Goal: Task Accomplishment & Management: Manage account settings

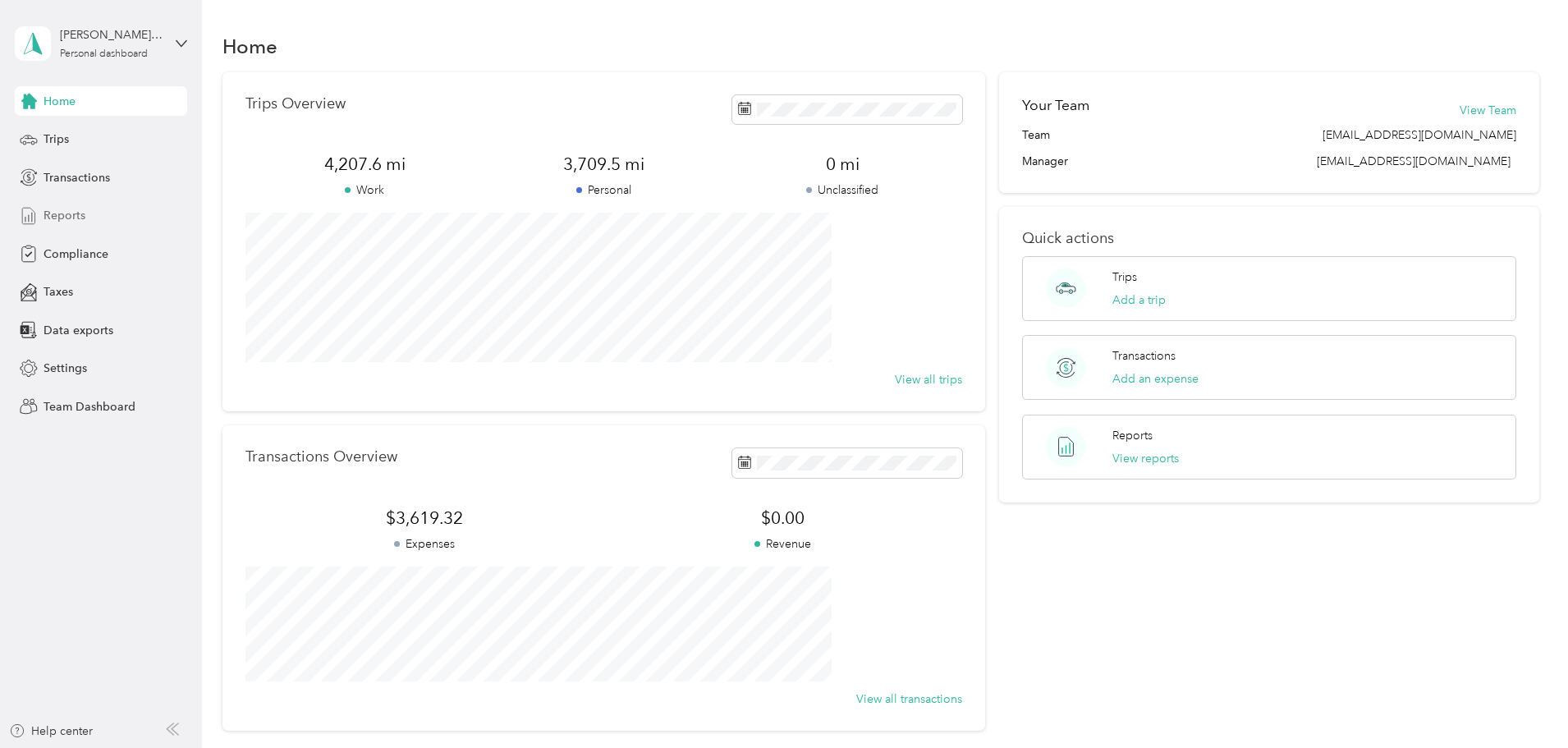
click at [72, 216] on span "Reports" at bounding box center [64, 215] width 42 height 17
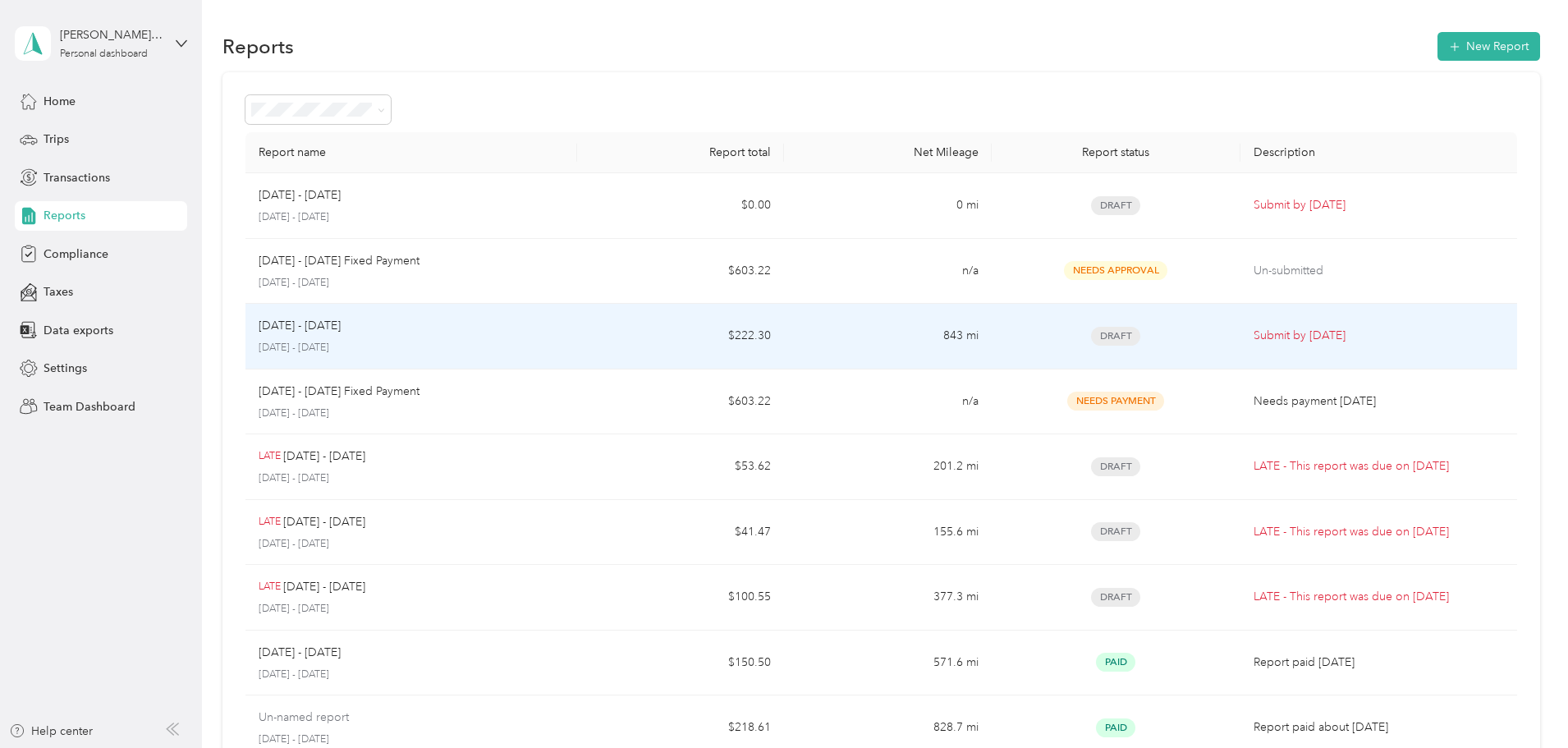
click at [341, 334] on p "[DATE] - [DATE]" at bounding box center [300, 326] width 82 height 18
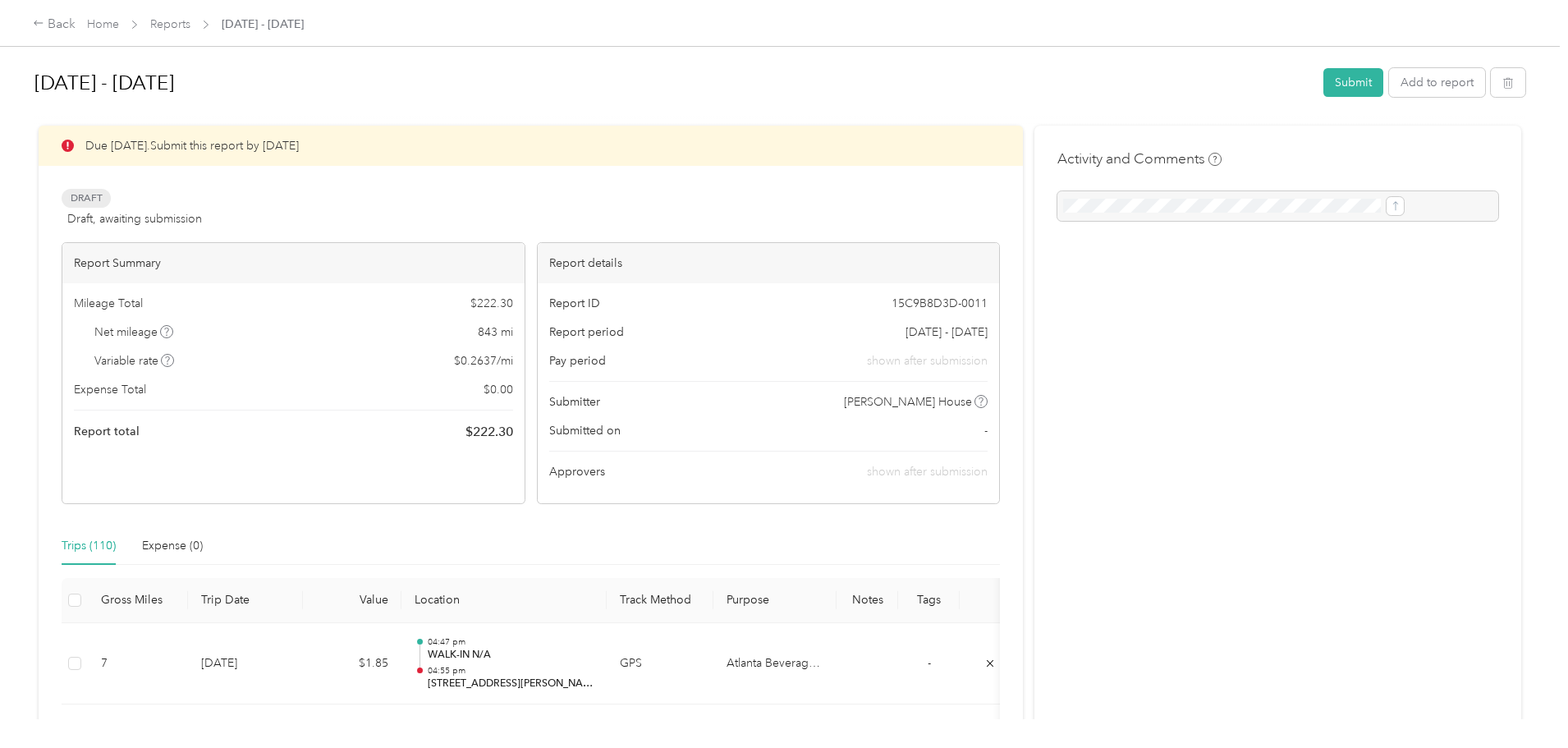
click at [1187, 203] on div at bounding box center [1277, 206] width 441 height 30
click at [1120, 208] on div at bounding box center [1277, 206] width 441 height 30
click at [1057, 211] on div at bounding box center [1277, 206] width 441 height 30
click at [1324, 83] on button "Submit" at bounding box center [1353, 82] width 60 height 29
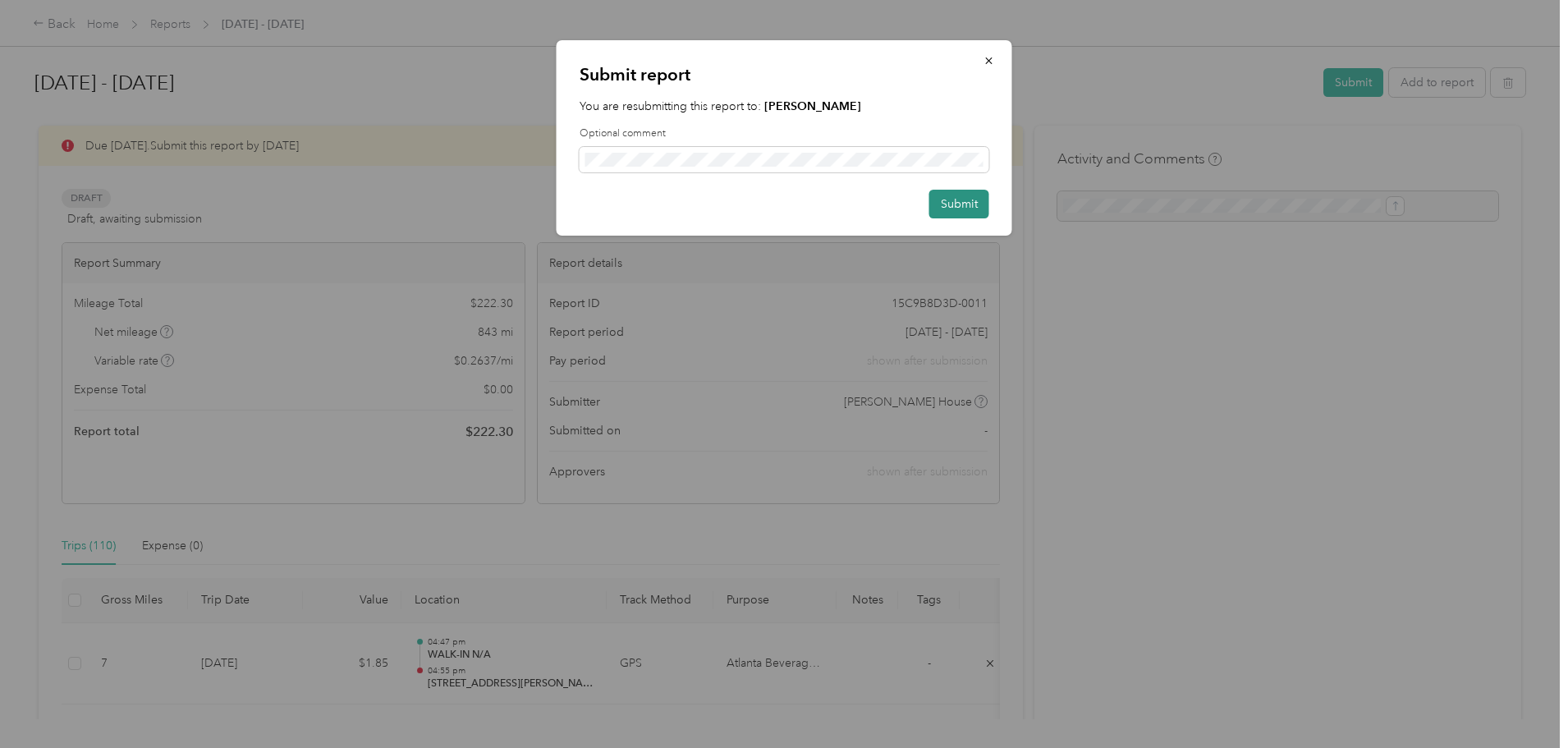
click at [937, 206] on button "Submit" at bounding box center [959, 204] width 60 height 29
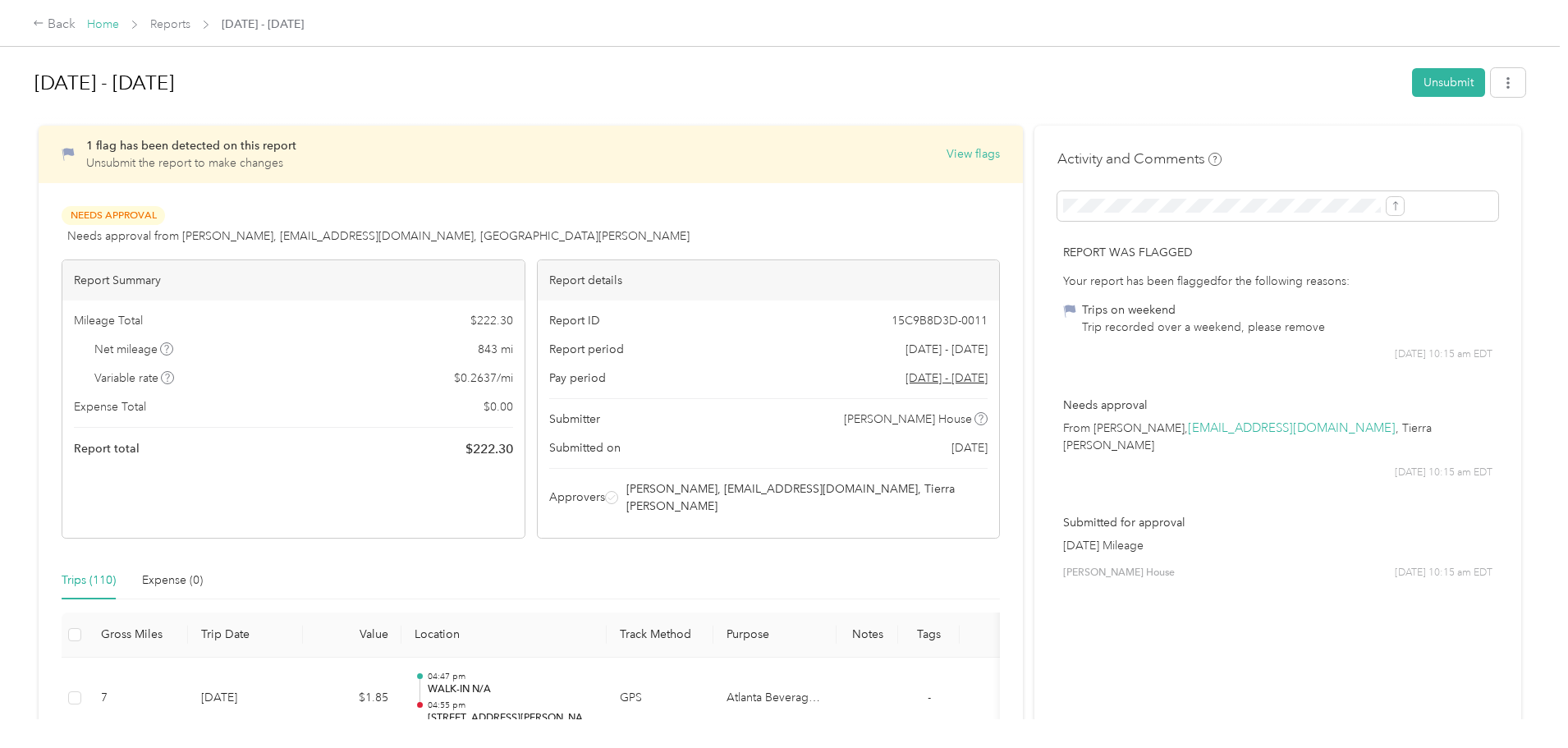
click at [119, 25] on link "Home" at bounding box center [103, 24] width 32 height 14
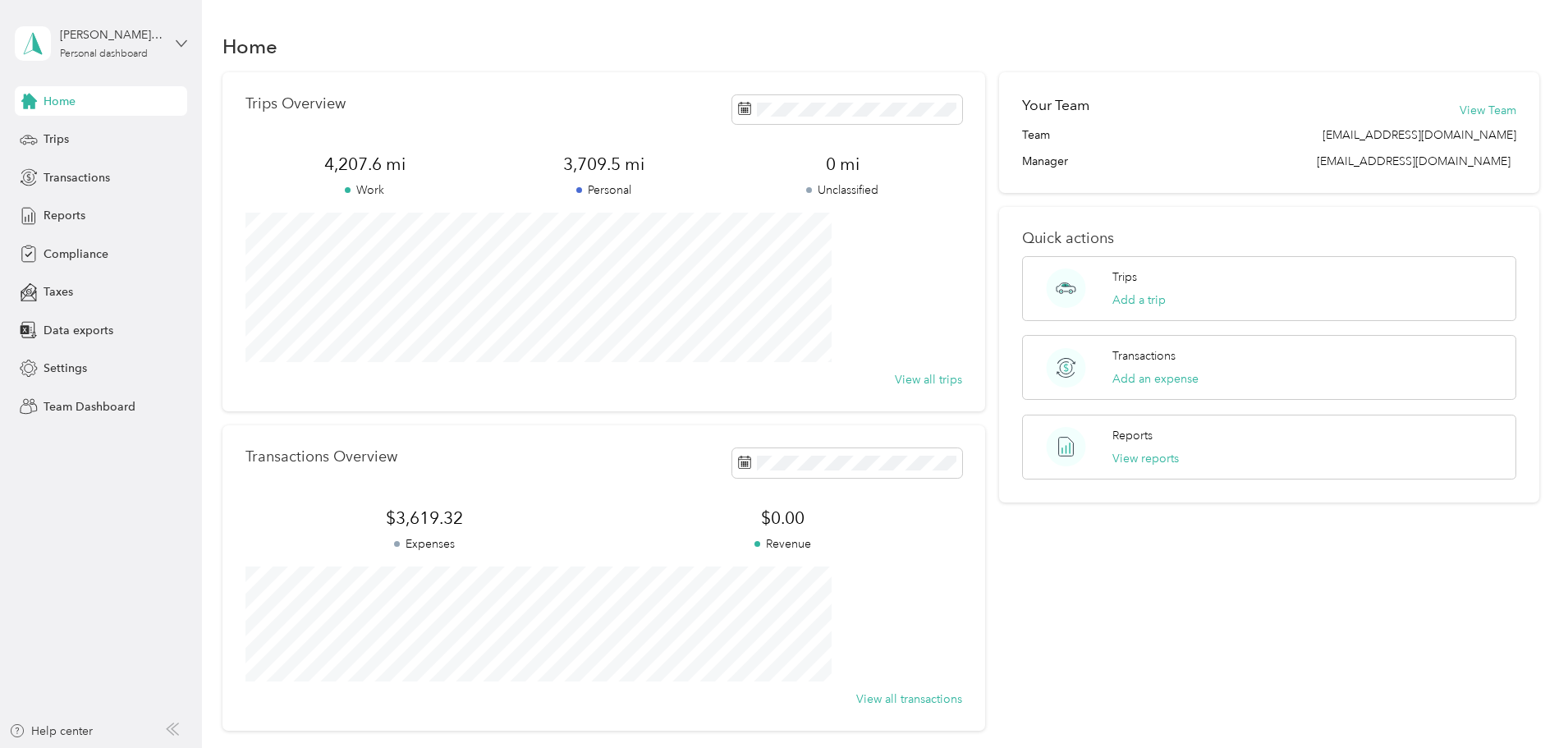
click at [185, 43] on icon at bounding box center [181, 43] width 10 height 5
click at [101, 135] on div "Team dashboard" at bounding box center [187, 127] width 323 height 29
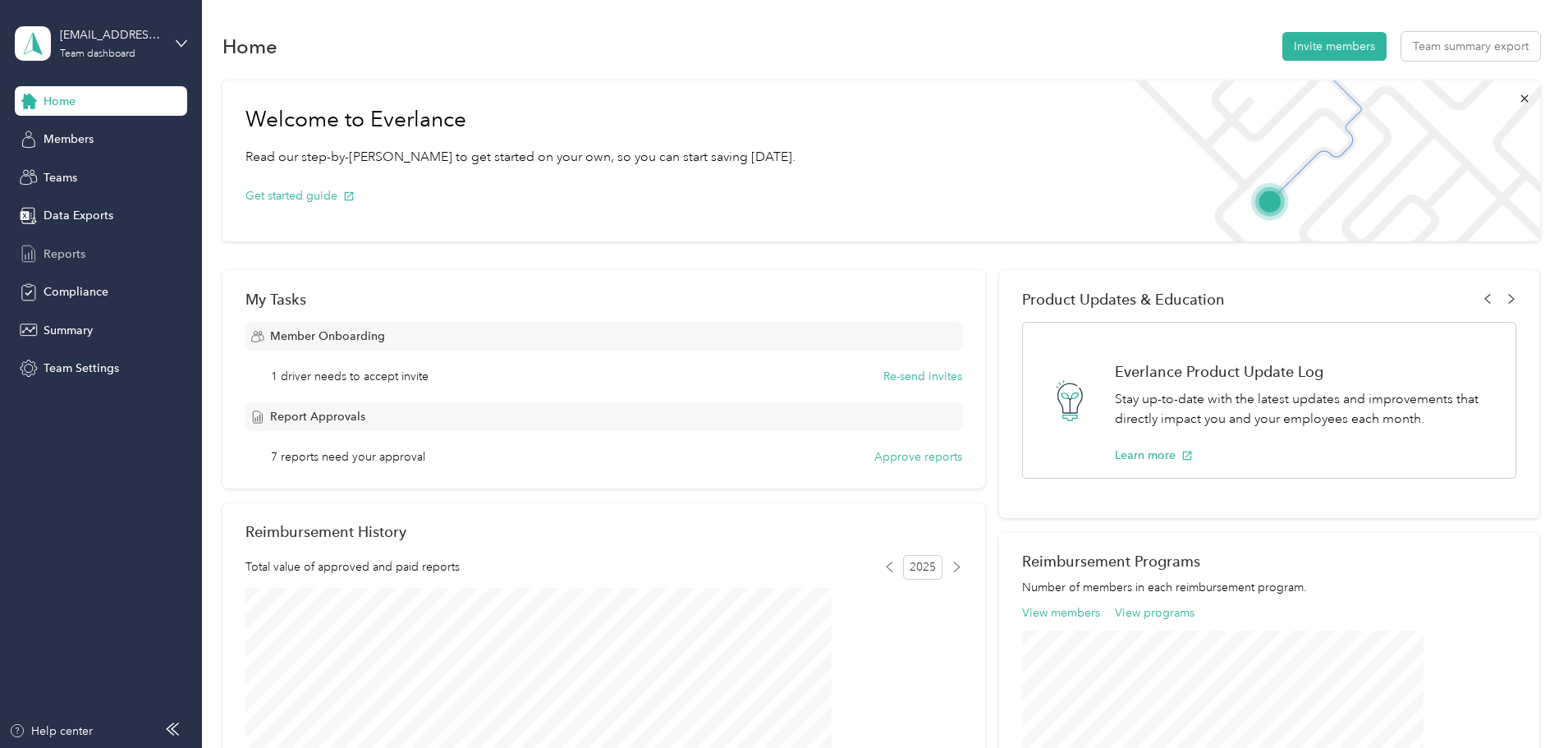
click at [72, 247] on span "Reports" at bounding box center [64, 253] width 42 height 17
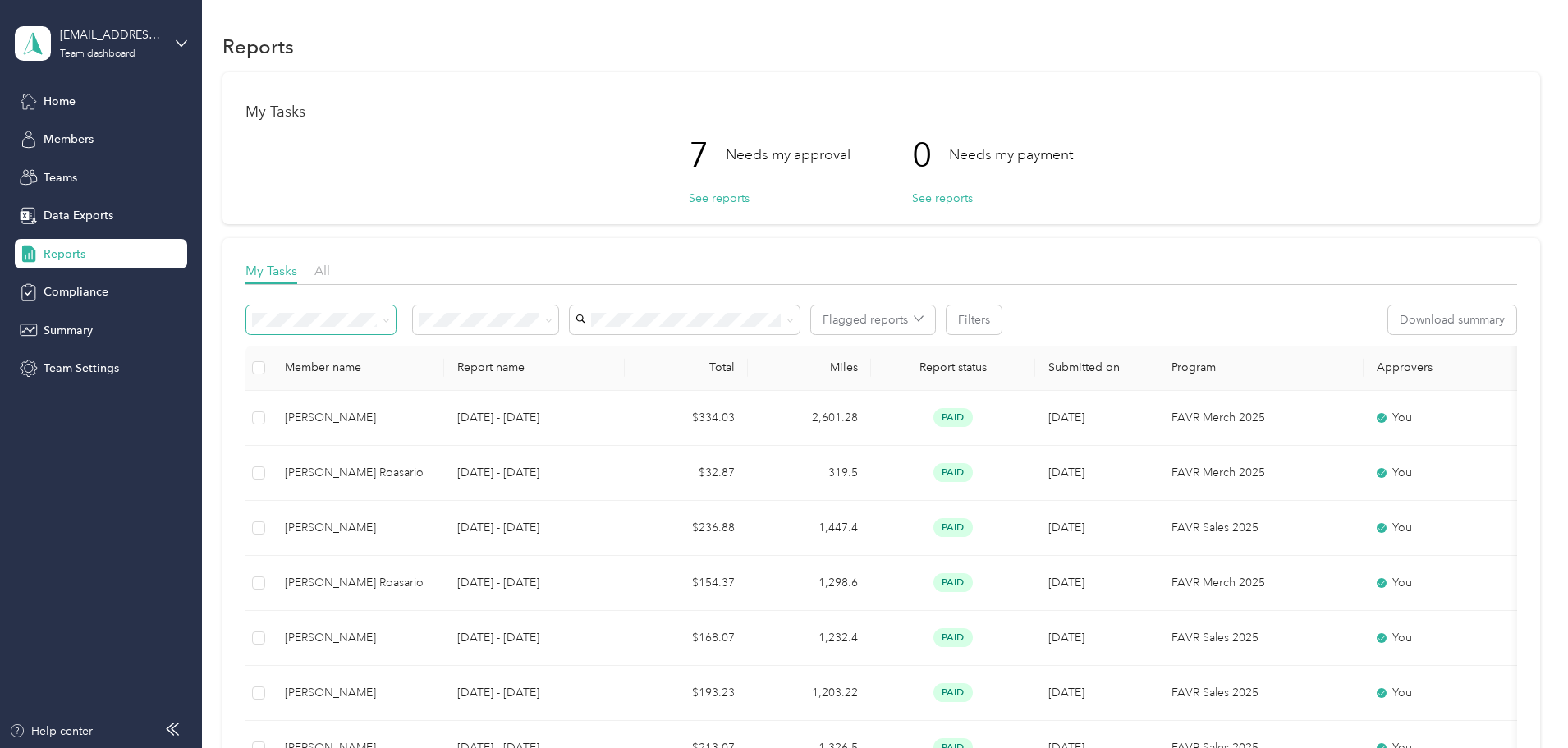
click at [390, 318] on icon at bounding box center [386, 320] width 7 height 7
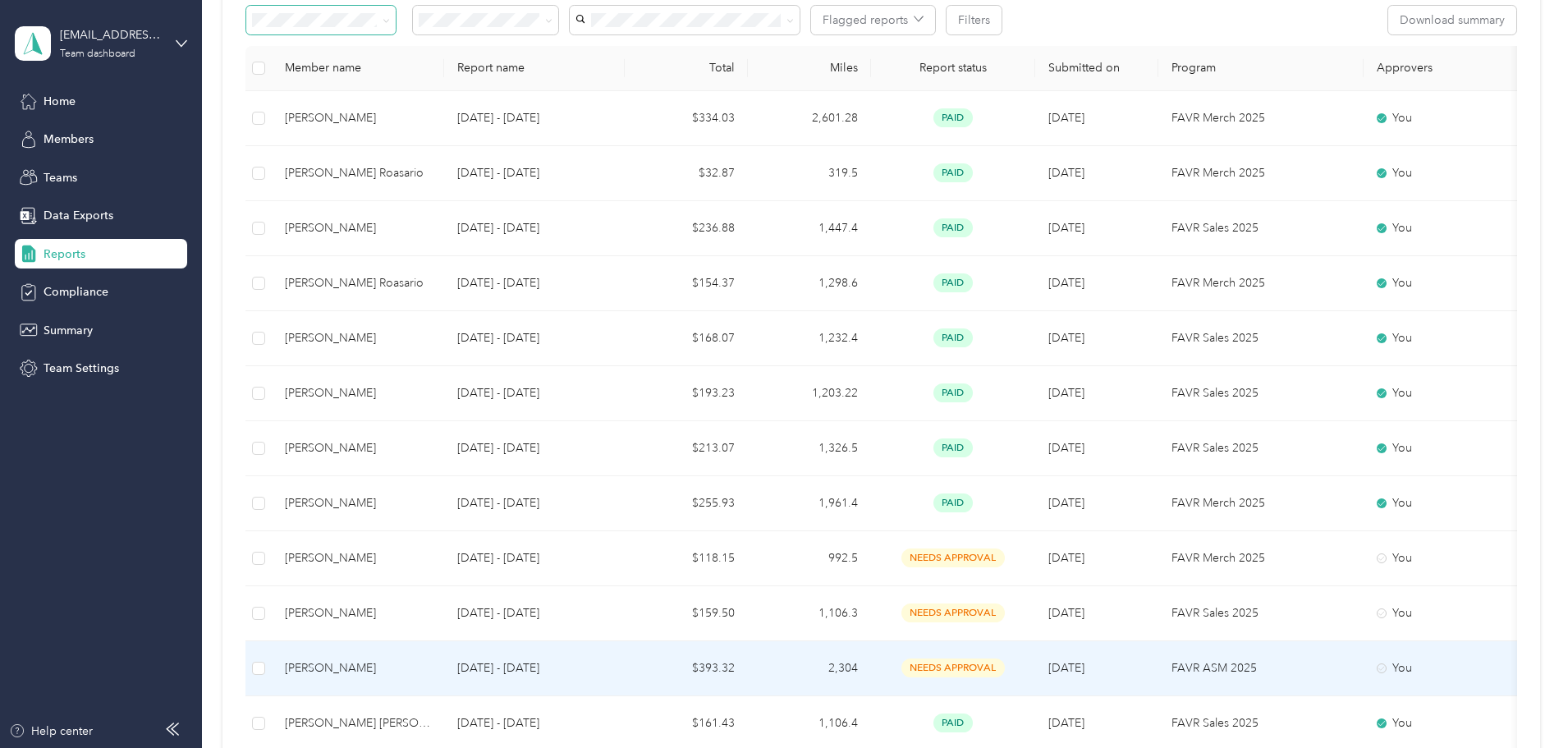
scroll to position [246, 0]
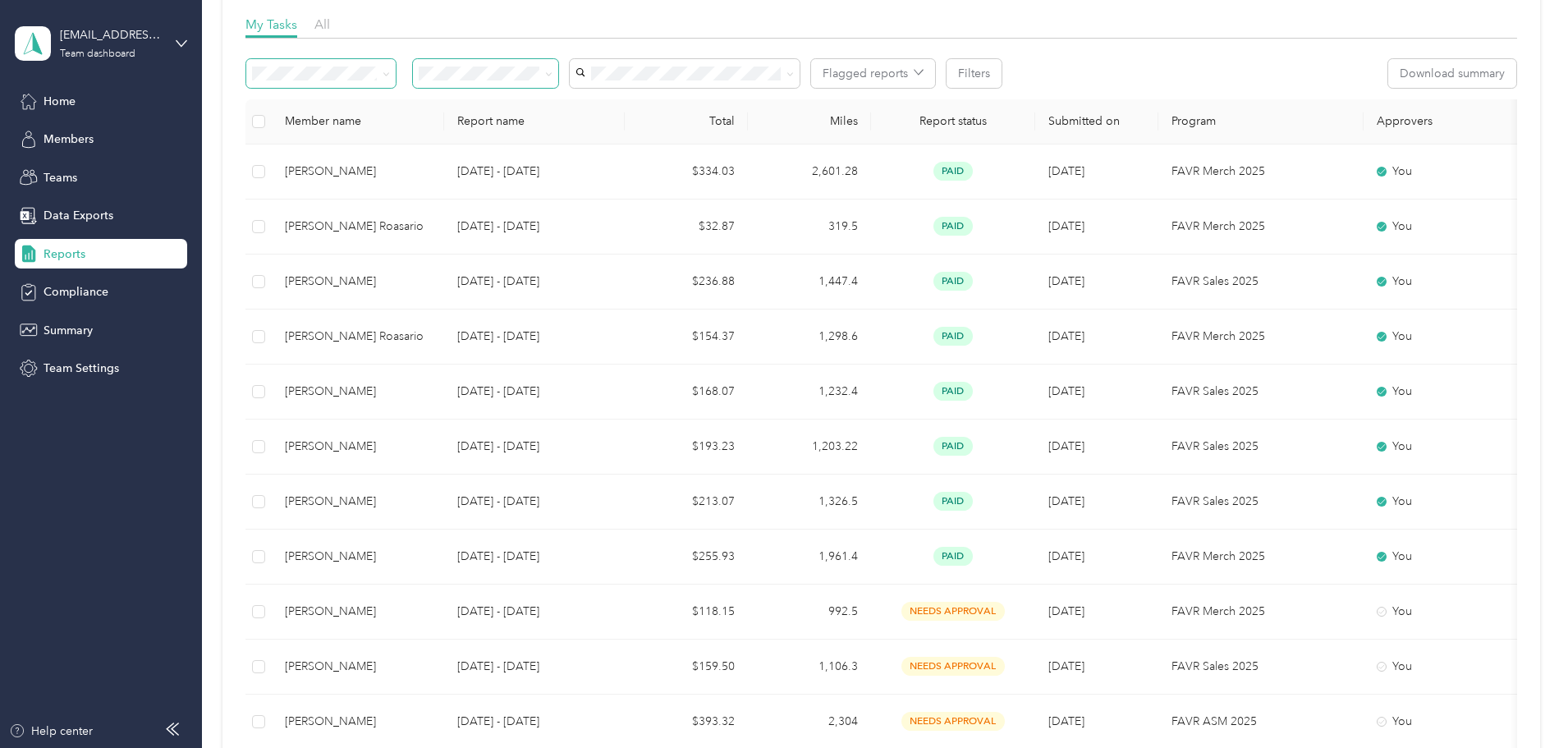
click at [553, 72] on icon at bounding box center [549, 74] width 7 height 7
click at [585, 132] on span "Needs my approval" at bounding box center [585, 129] width 103 height 14
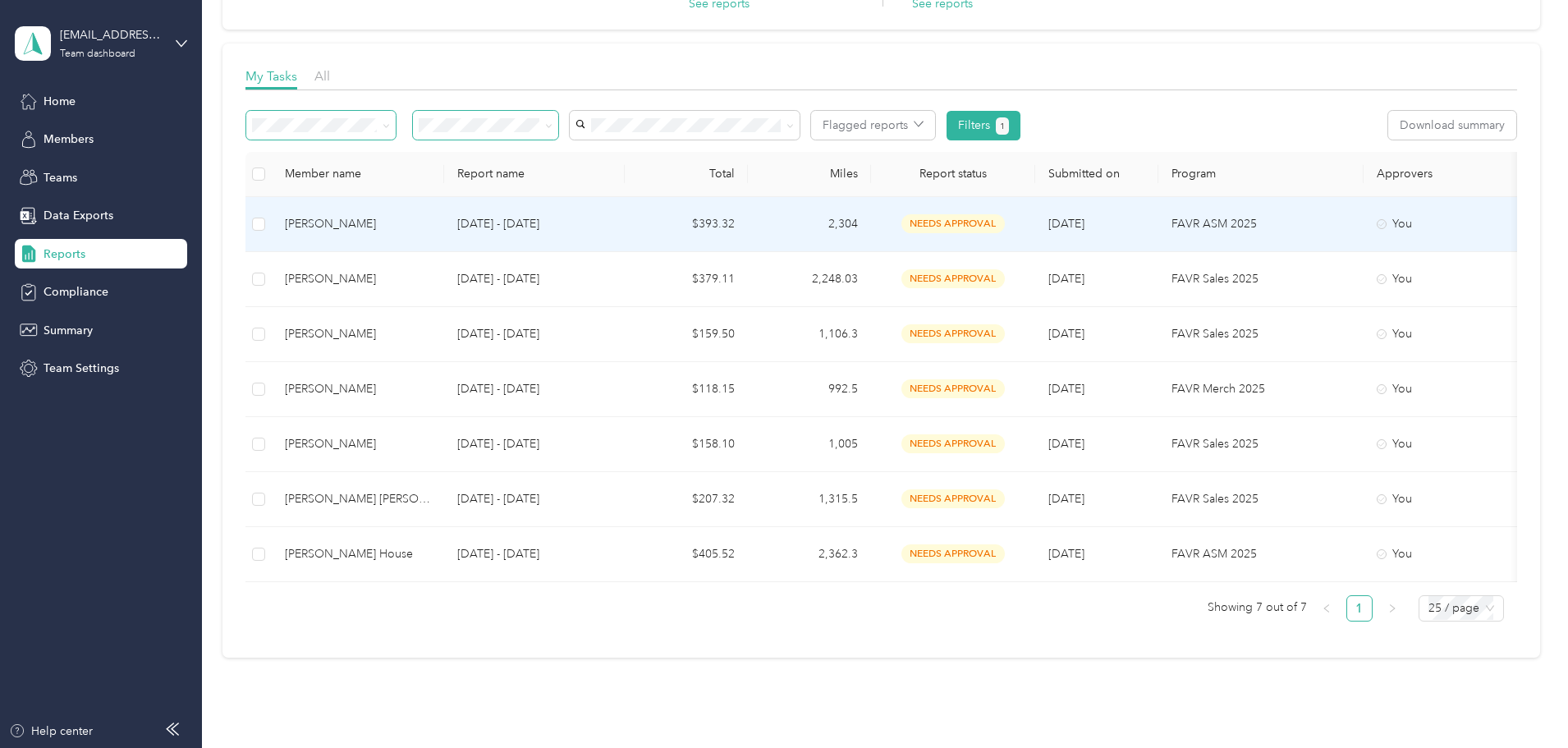
scroll to position [246, 0]
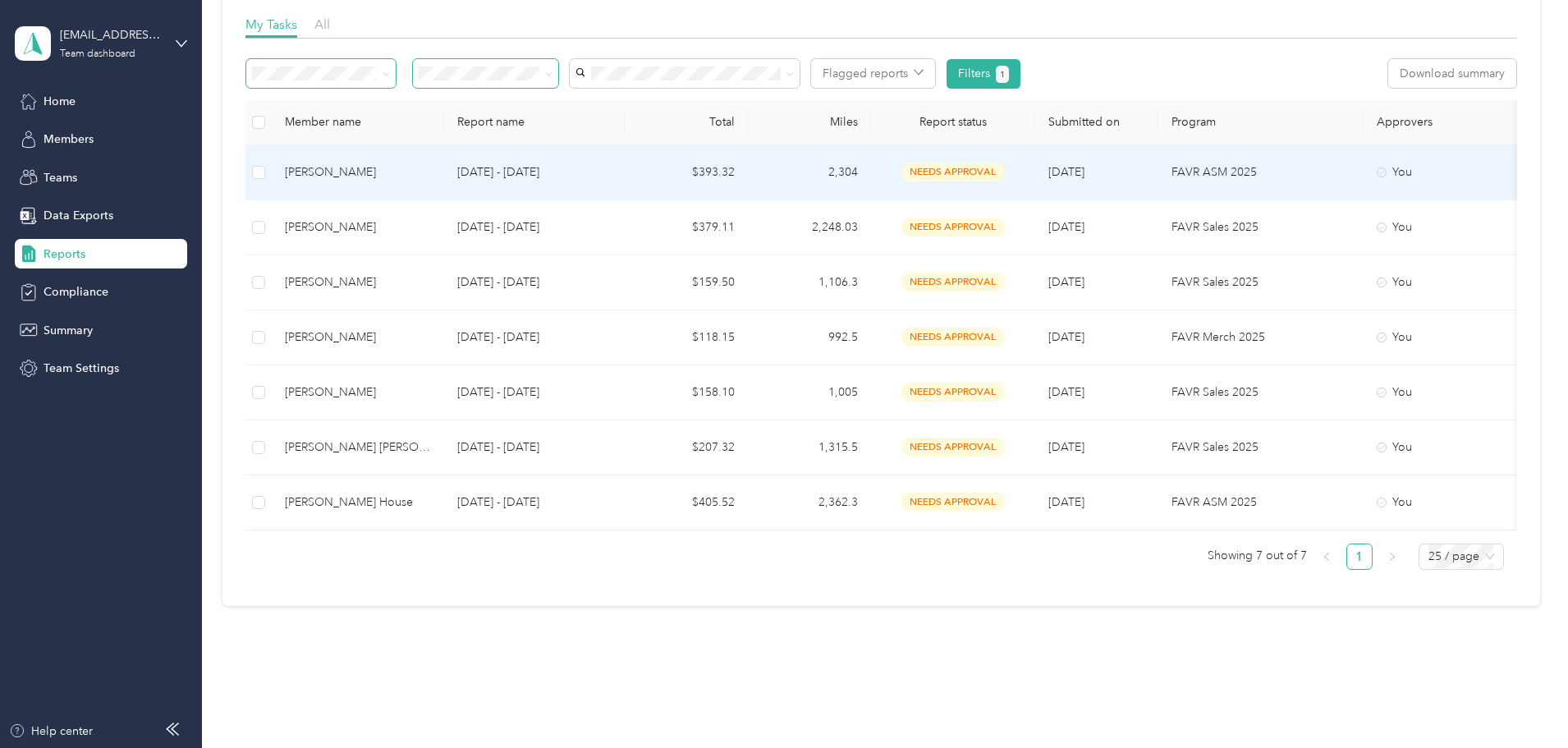
click at [431, 168] on div "[PERSON_NAME]" at bounding box center [358, 173] width 146 height 18
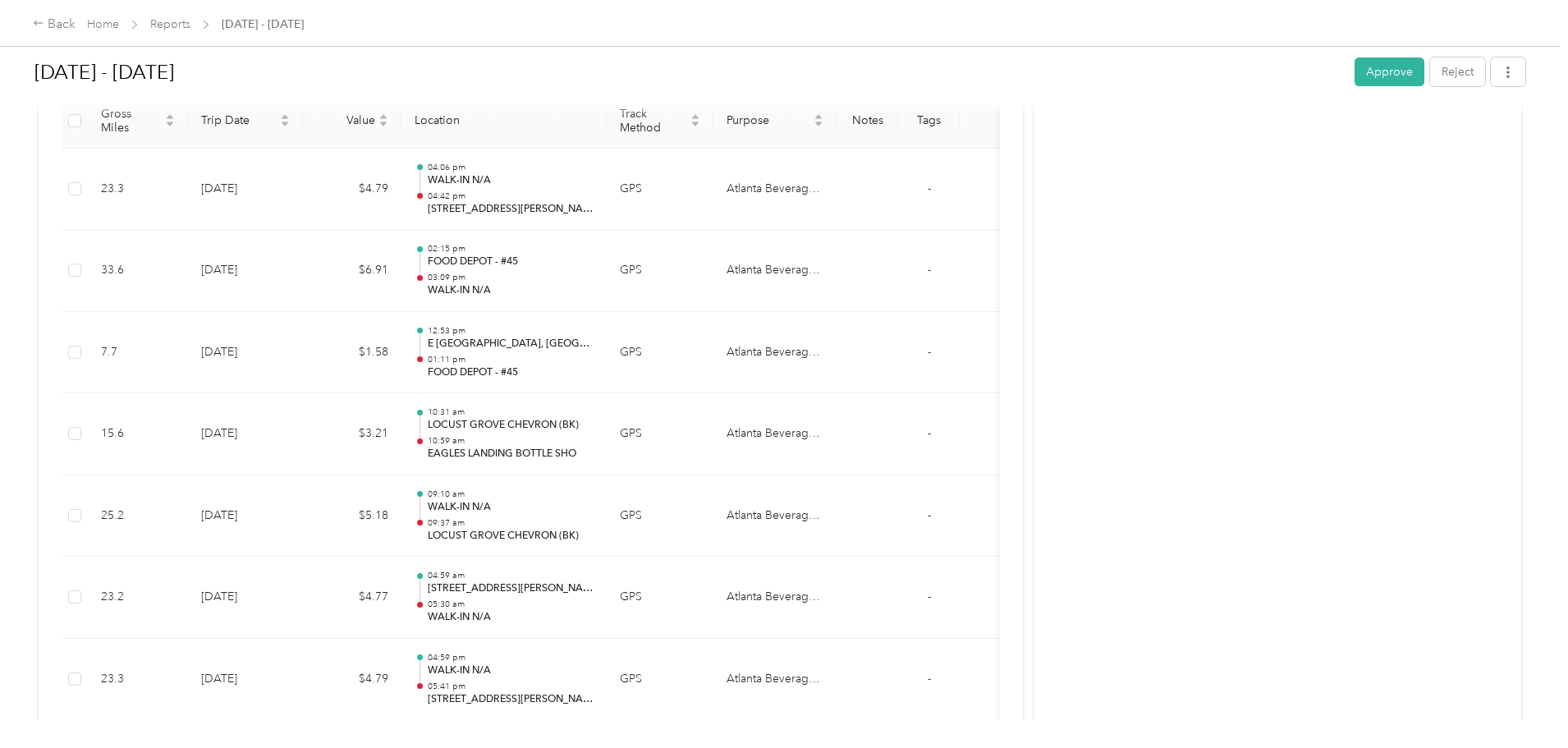
scroll to position [246, 0]
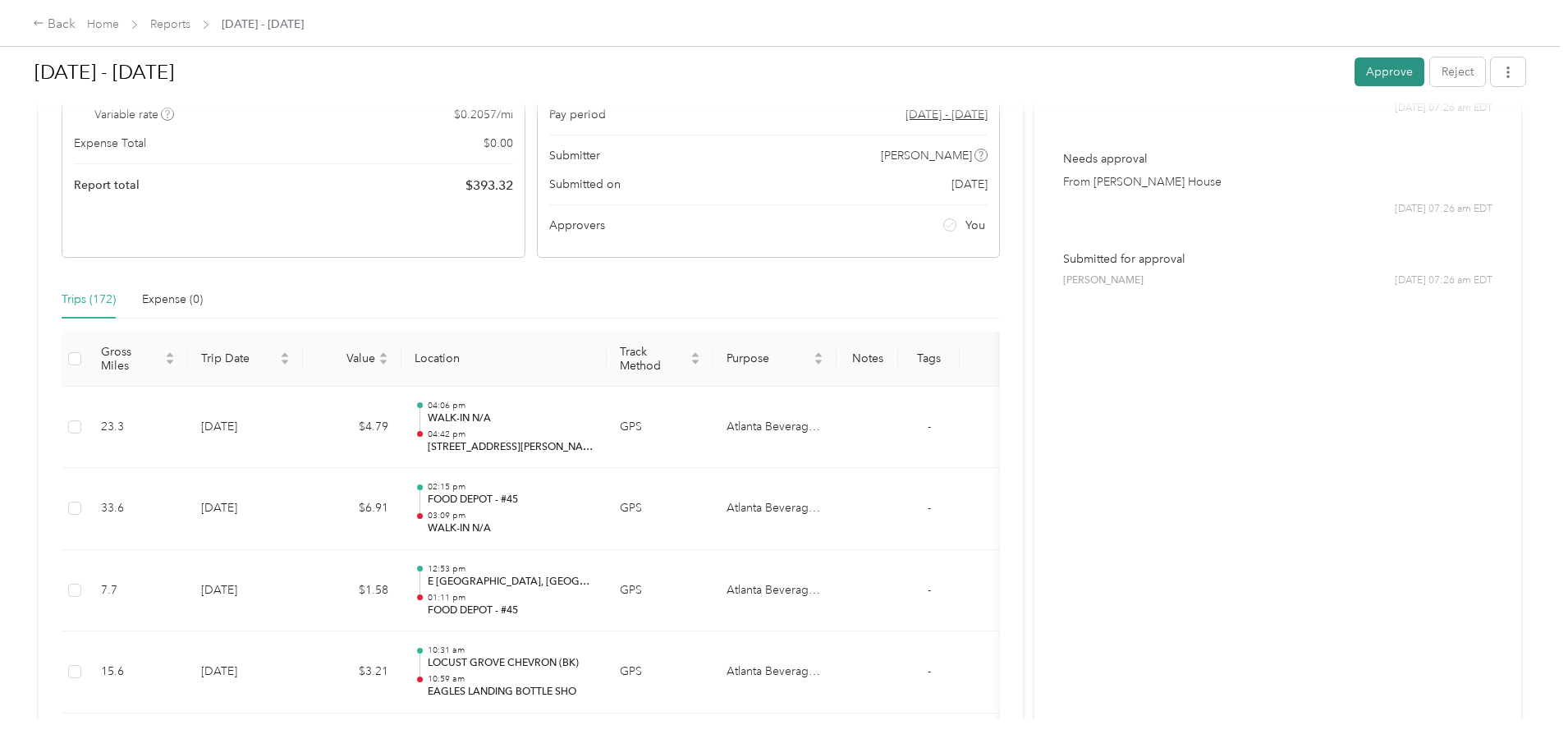
click at [1355, 85] on button "Approve" at bounding box center [1390, 72] width 70 height 29
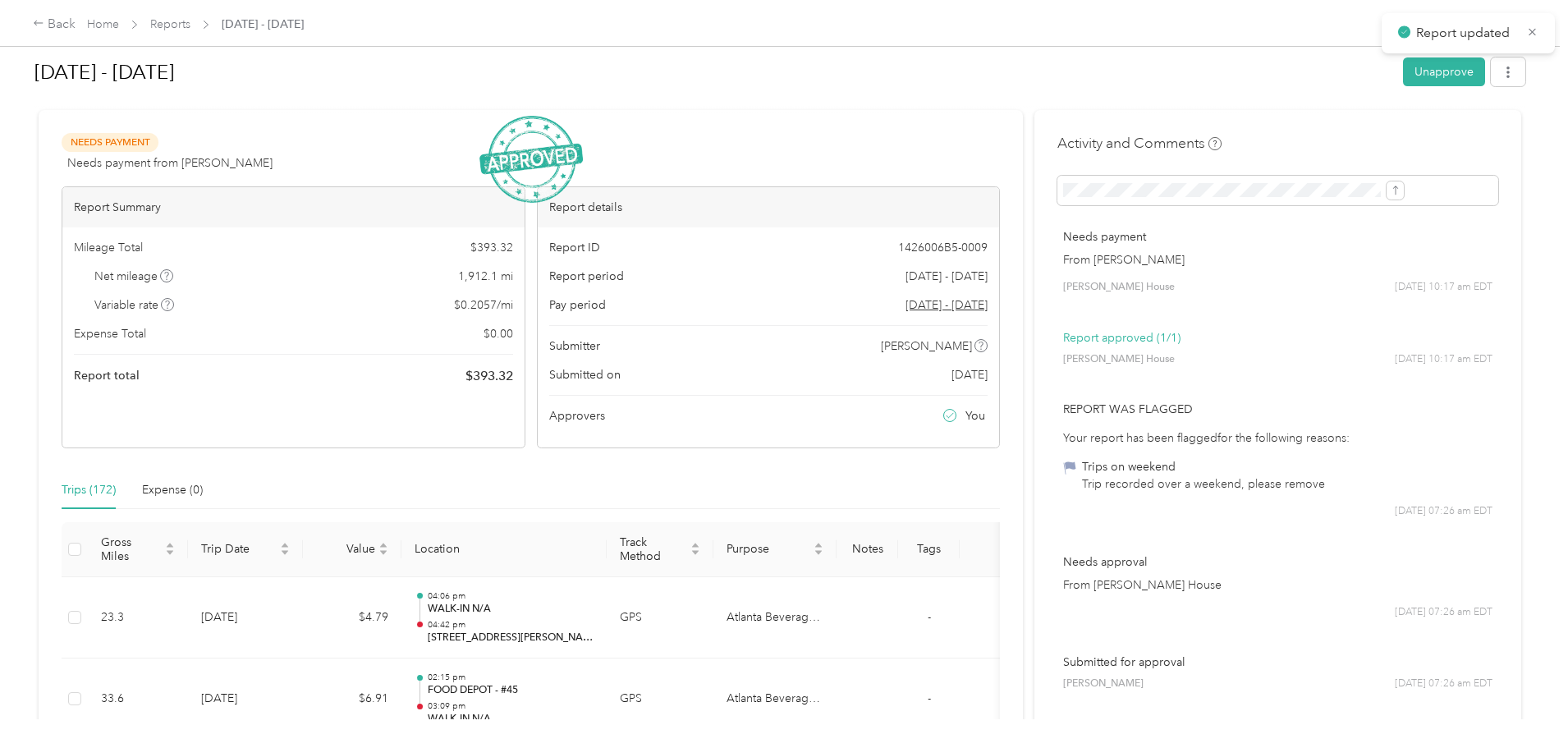
scroll to position [0, 0]
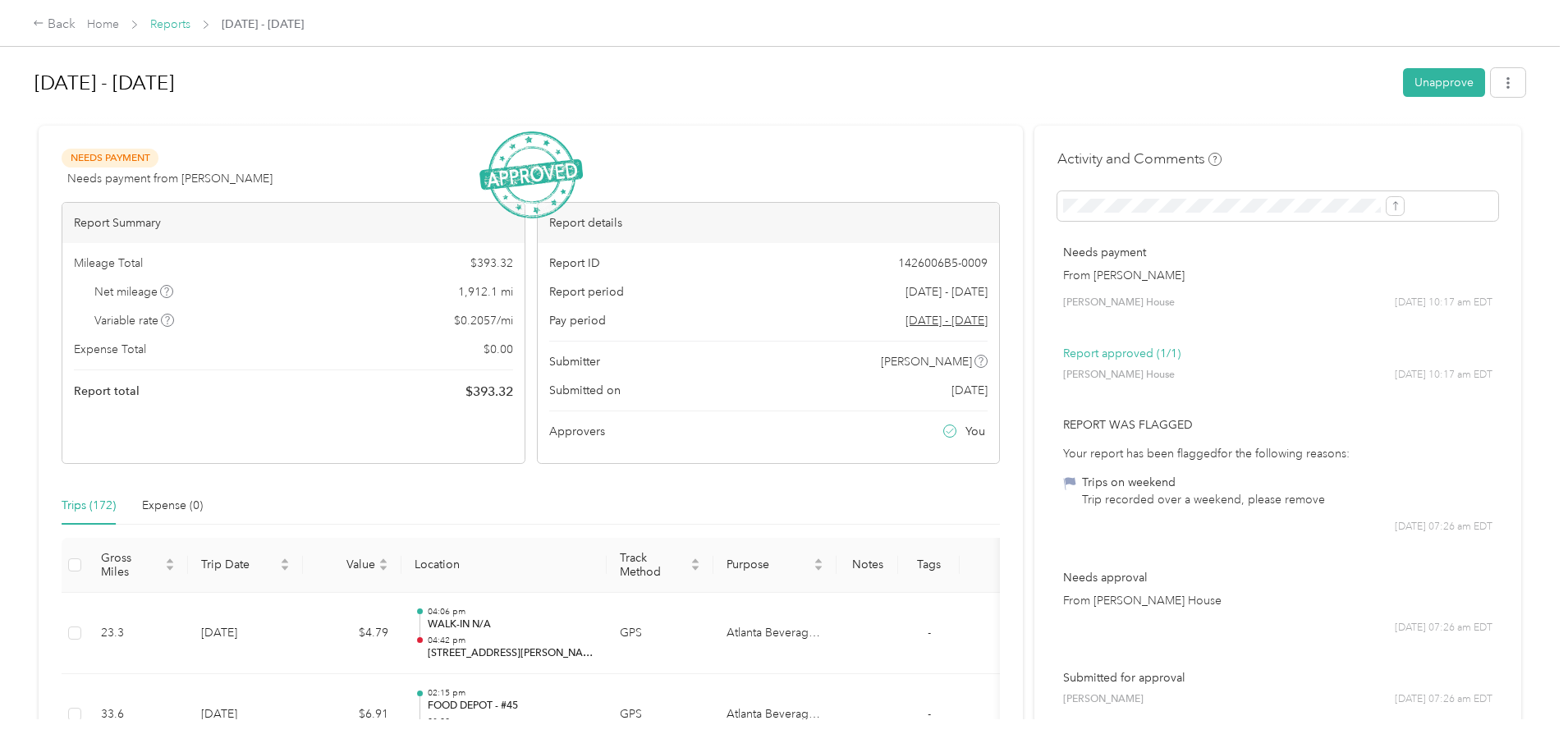
click at [191, 26] on link "Reports" at bounding box center [170, 24] width 40 height 14
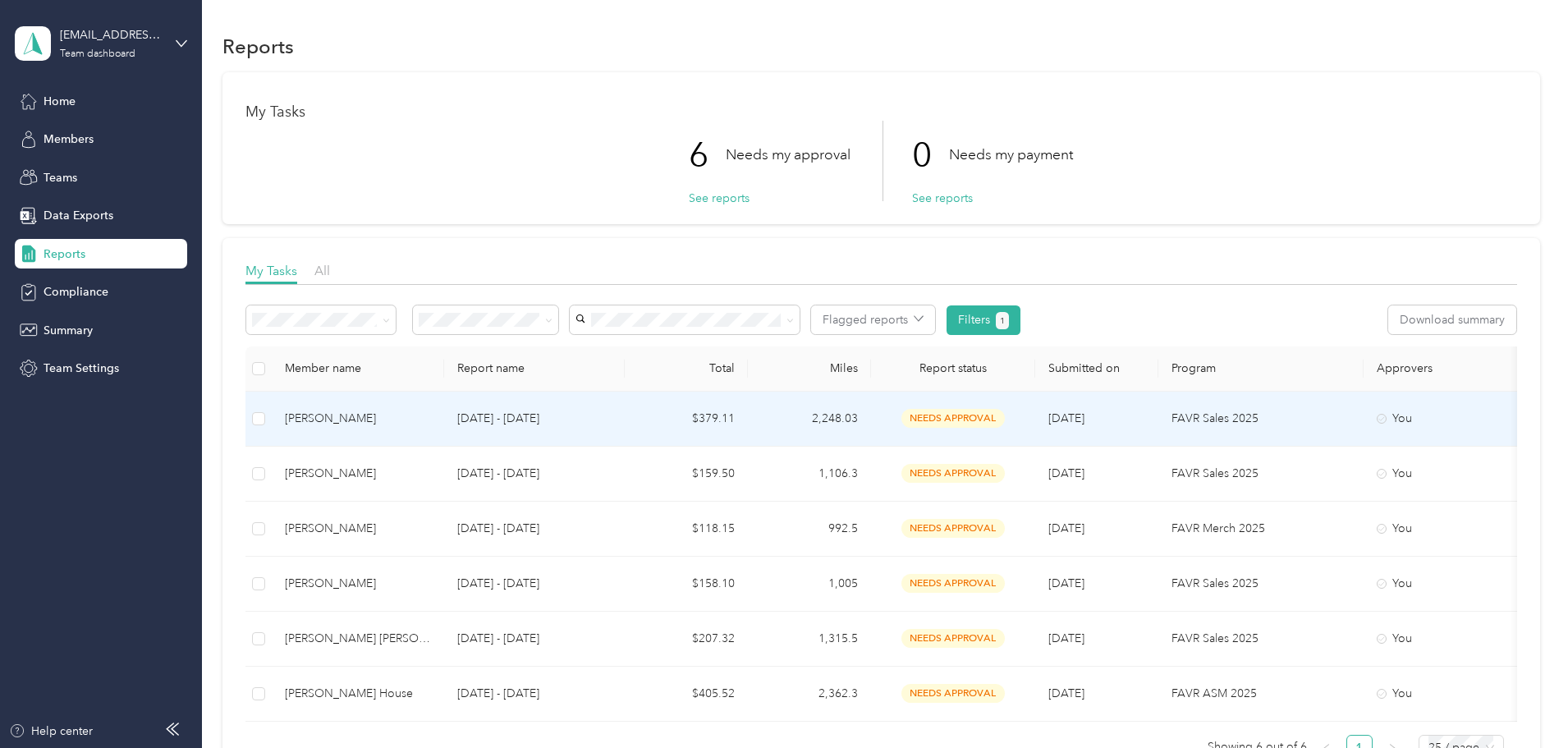
click at [431, 418] on div "[PERSON_NAME]" at bounding box center [358, 419] width 146 height 18
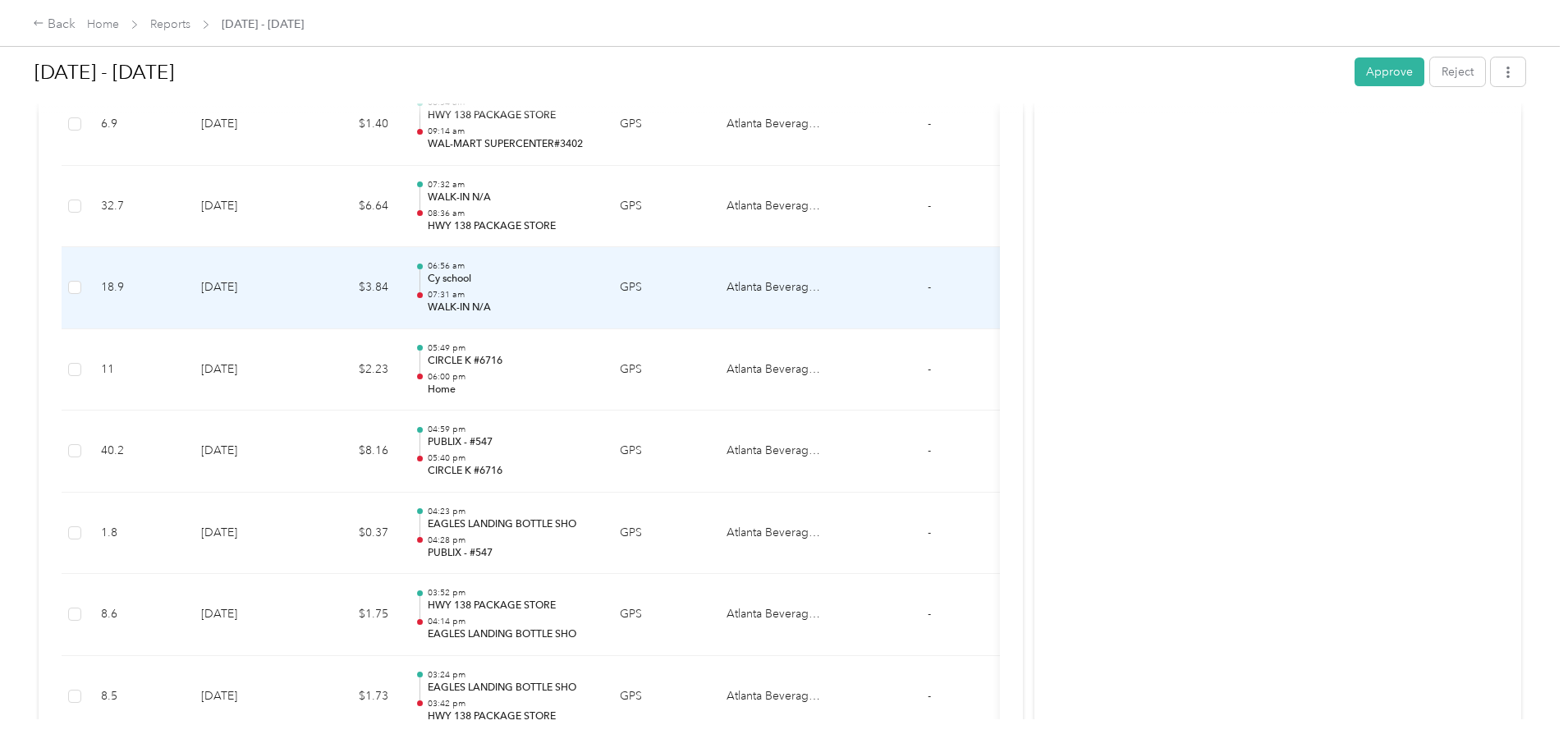
scroll to position [2053, 0]
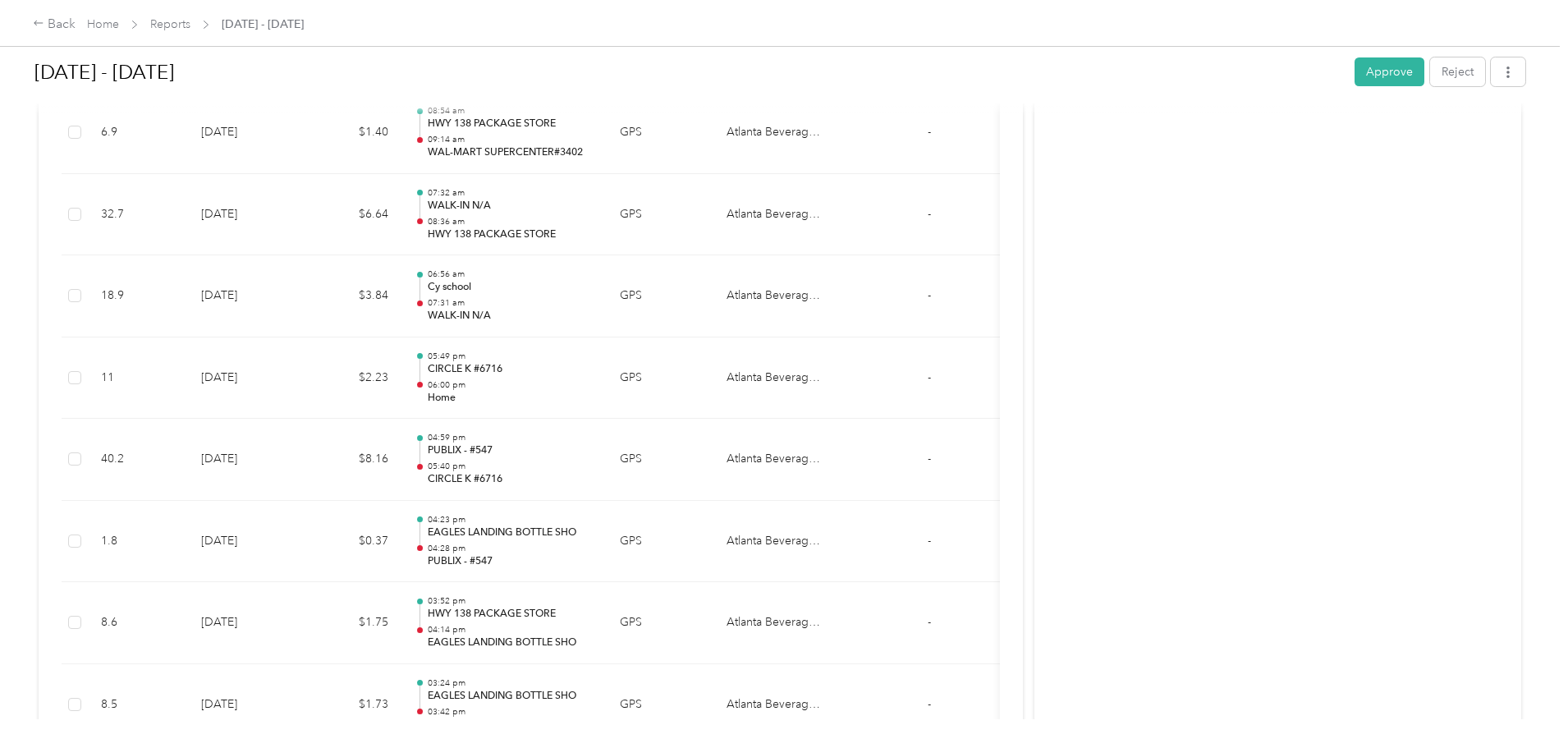
drag, startPoint x: 1236, startPoint y: 64, endPoint x: 1235, endPoint y: 85, distance: 21.0
click at [1355, 64] on button "Approve" at bounding box center [1390, 72] width 70 height 29
click at [191, 18] on link "Reports" at bounding box center [170, 24] width 40 height 14
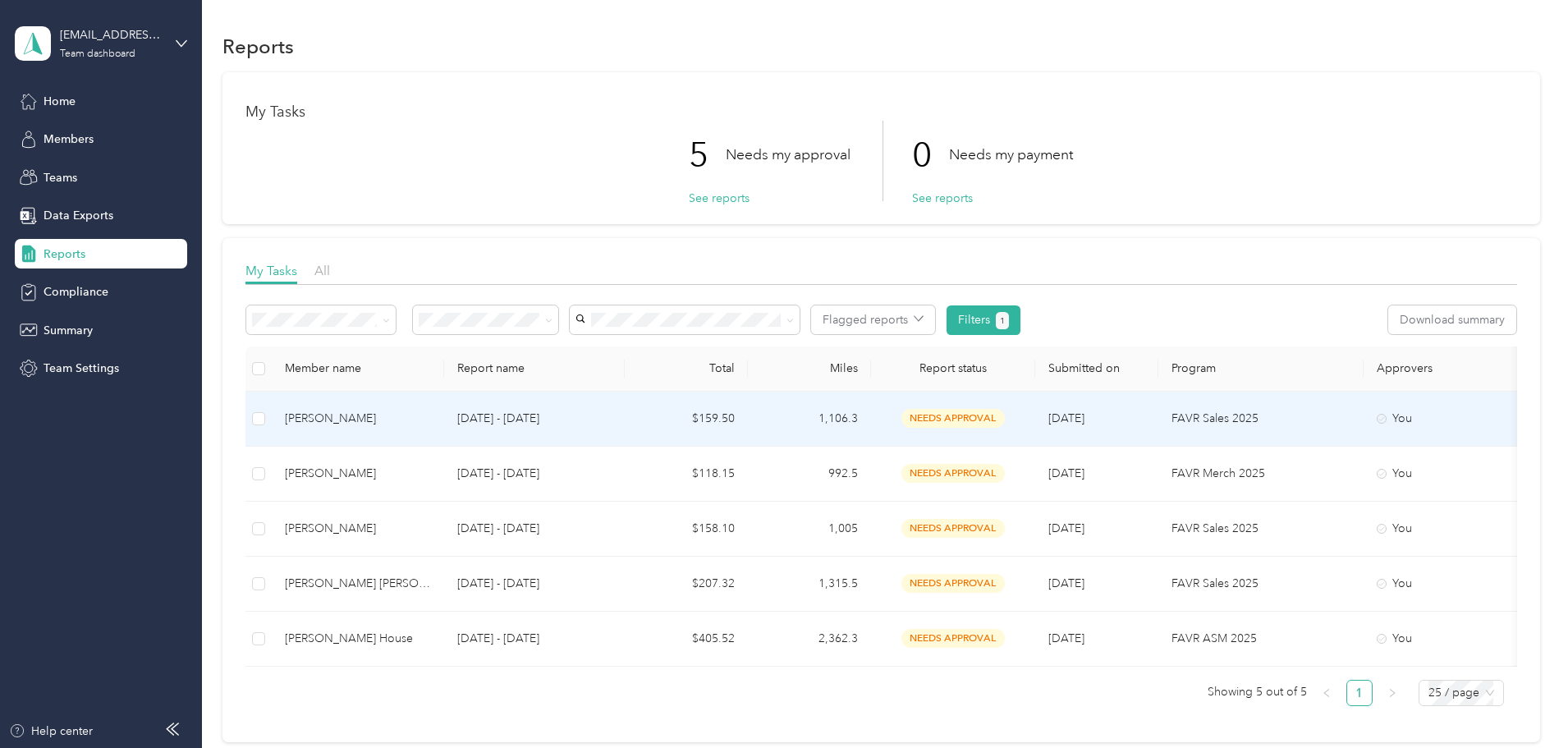
click at [408, 419] on div "[PERSON_NAME]" at bounding box center [358, 419] width 146 height 18
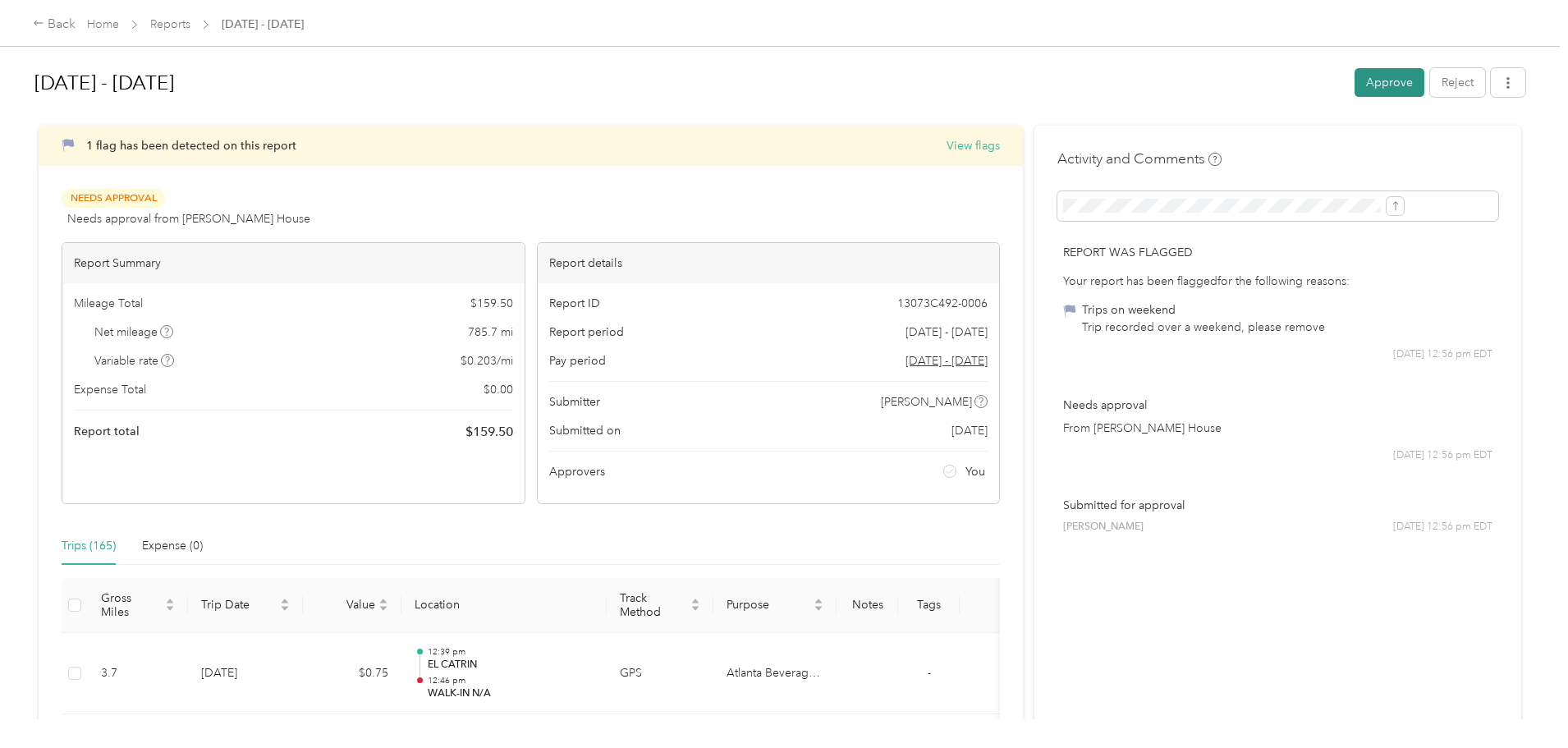
click at [1355, 86] on button "Approve" at bounding box center [1390, 82] width 70 height 29
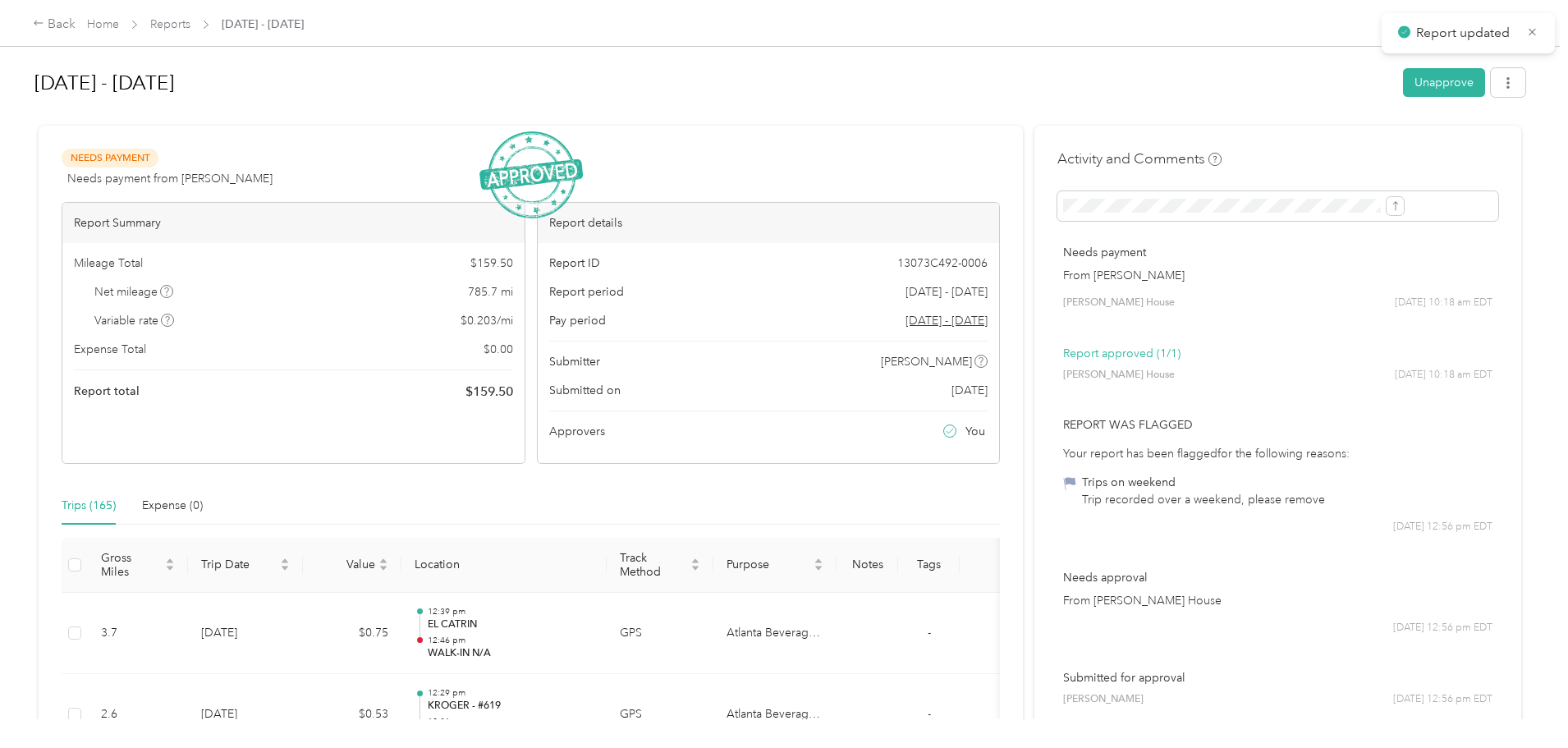
click at [191, 16] on span "Reports" at bounding box center [170, 23] width 40 height 17
click at [191, 23] on link "Reports" at bounding box center [170, 24] width 40 height 14
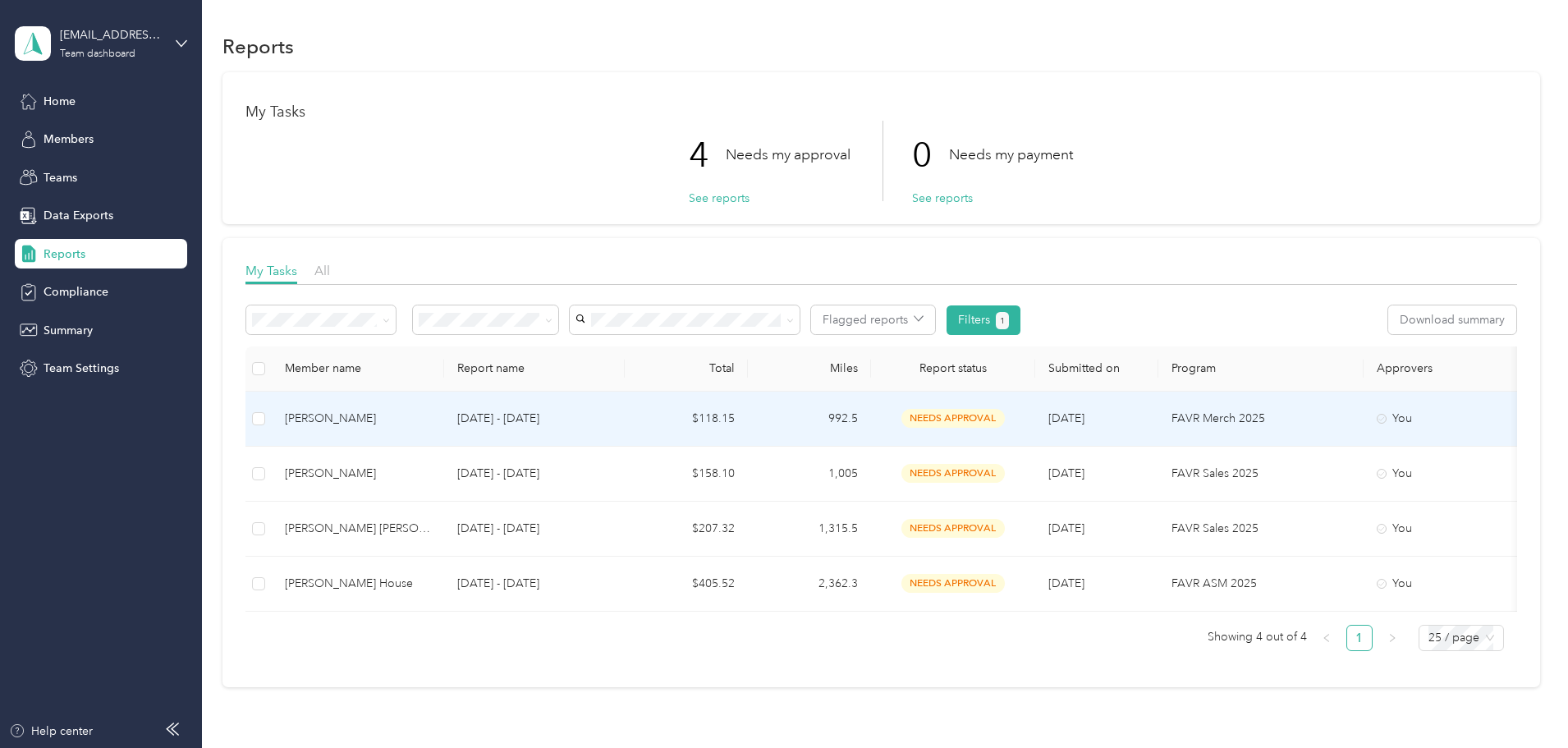
click at [427, 418] on div "[PERSON_NAME]" at bounding box center [358, 419] width 146 height 18
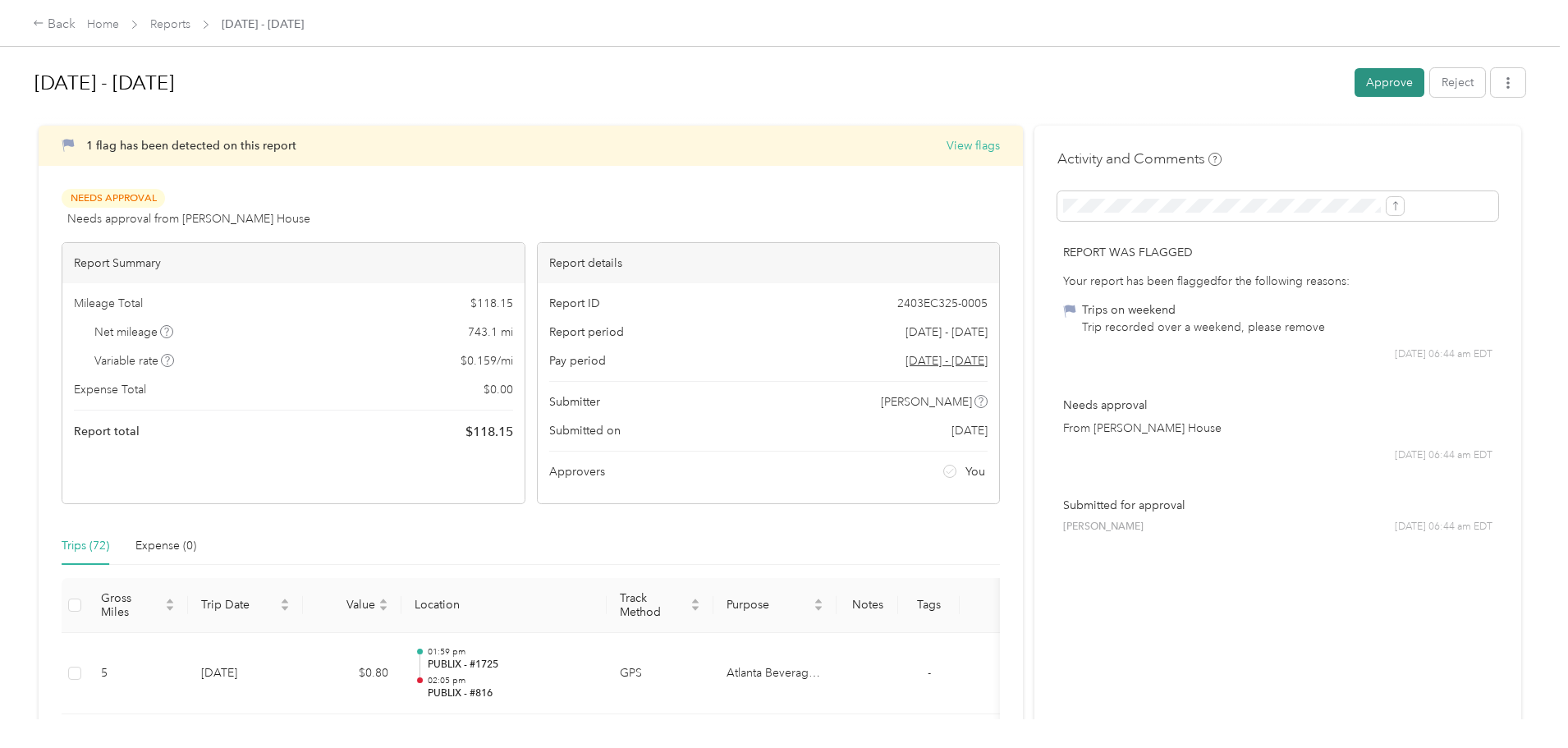
click at [1355, 78] on button "Approve" at bounding box center [1390, 82] width 70 height 29
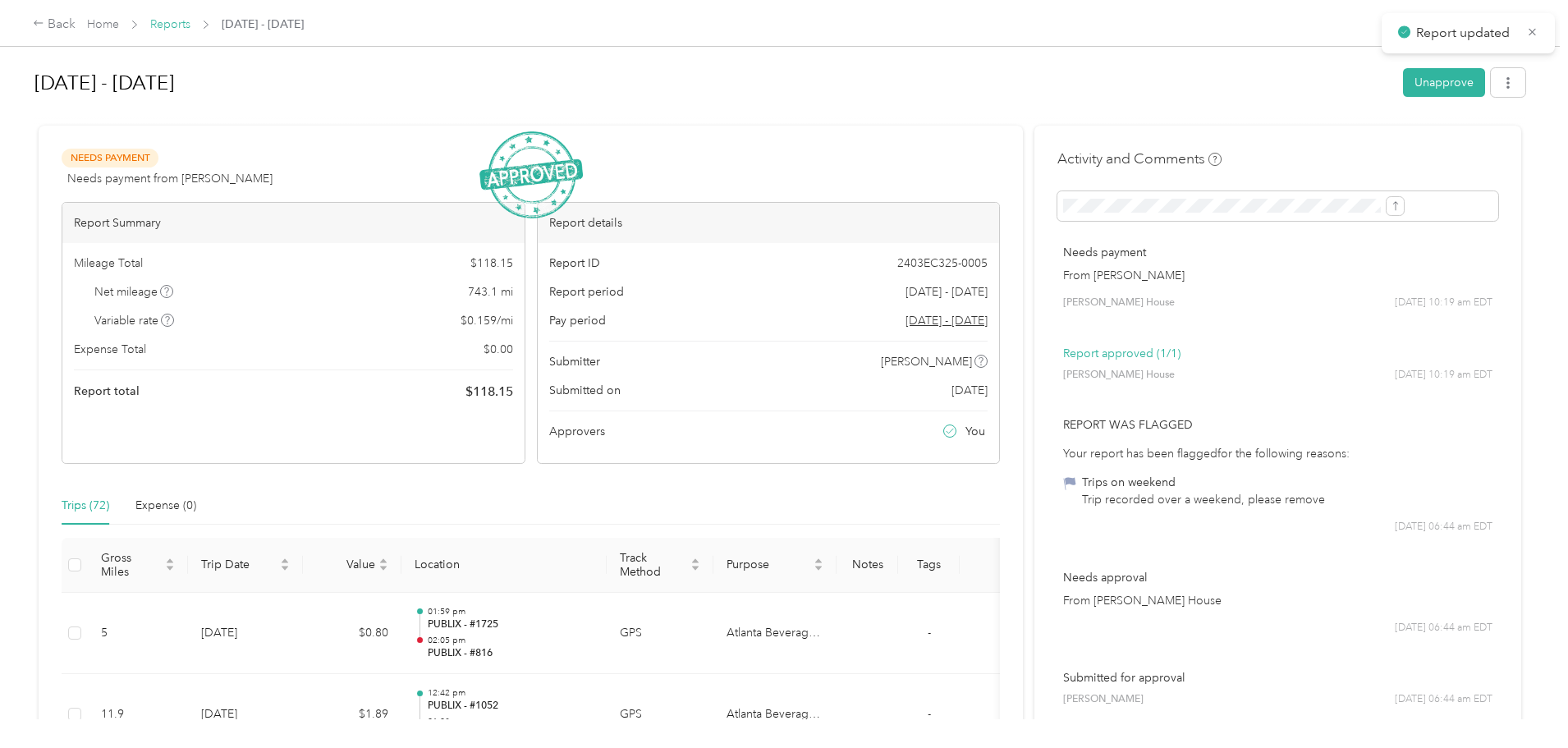
click at [191, 25] on link "Reports" at bounding box center [170, 24] width 40 height 14
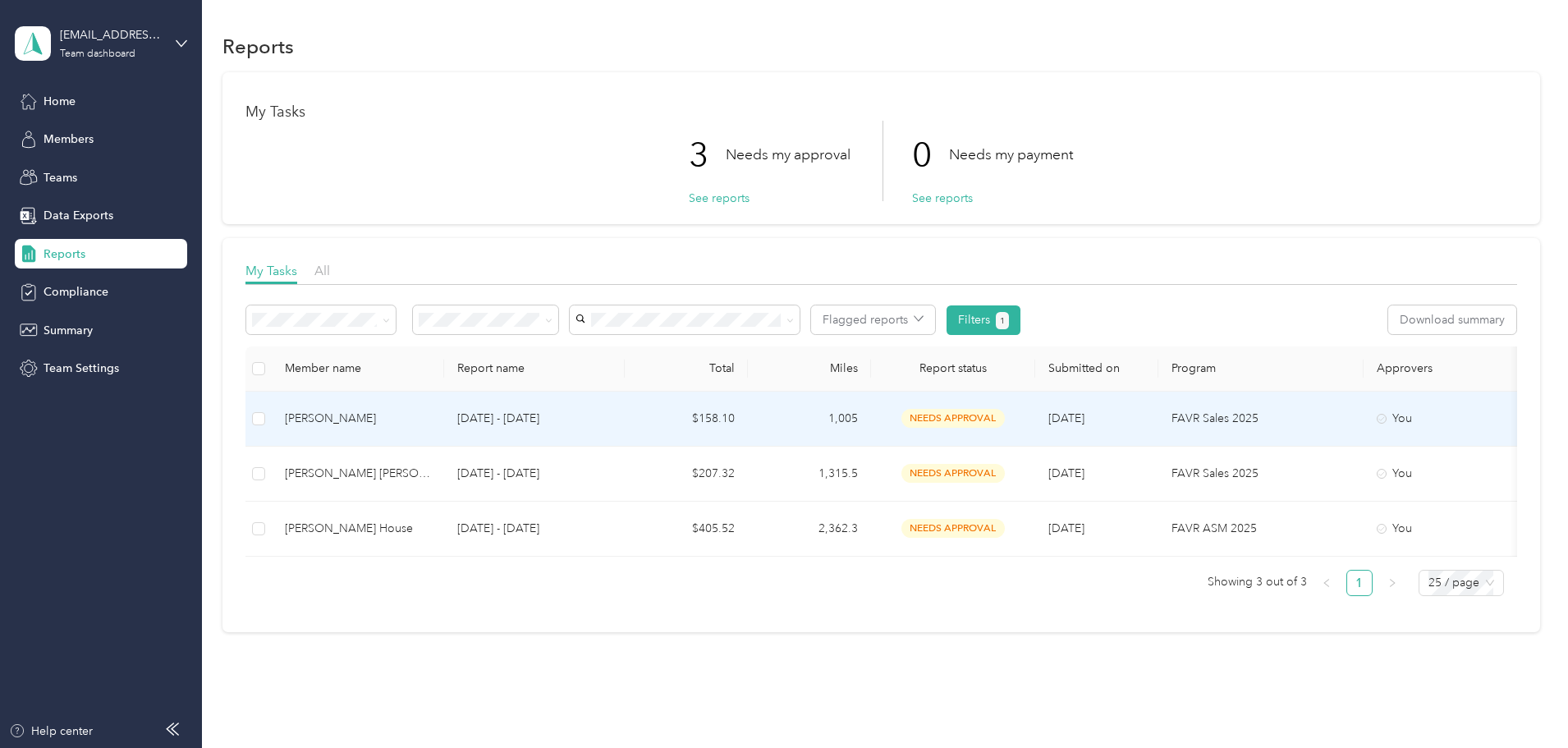
click at [412, 413] on div "[PERSON_NAME]" at bounding box center [358, 419] width 146 height 18
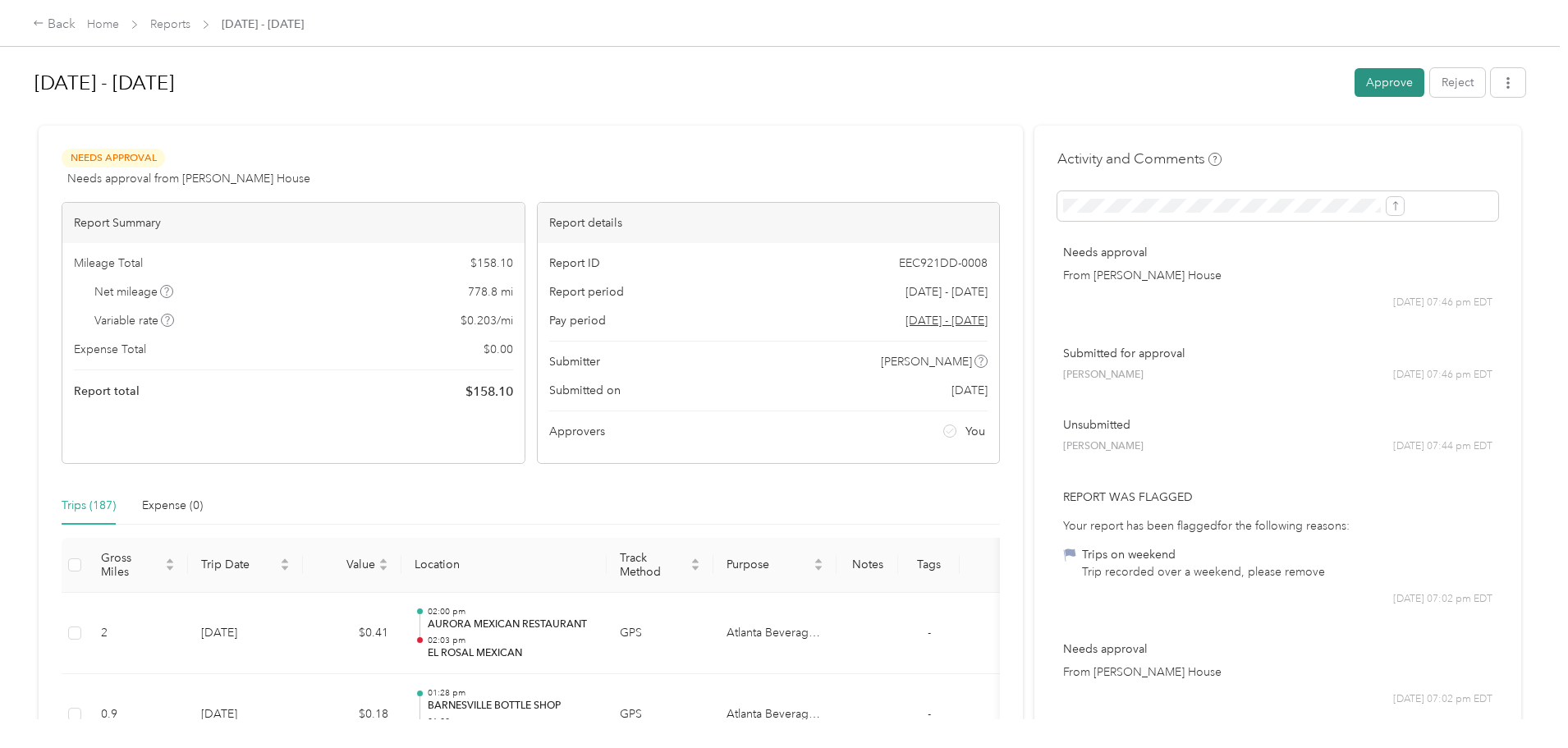
click at [1355, 77] on button "Approve" at bounding box center [1390, 82] width 70 height 29
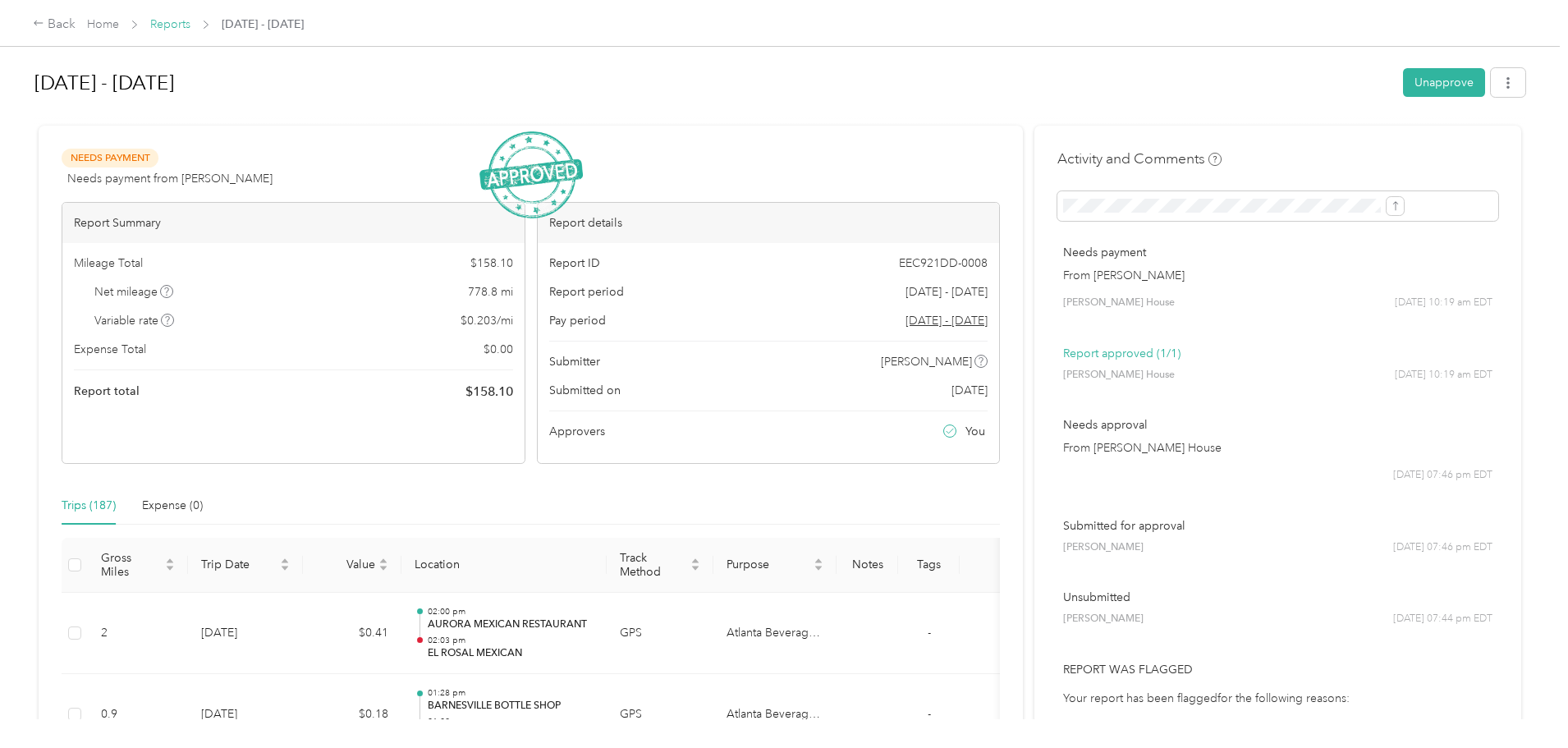
click at [191, 25] on link "Reports" at bounding box center [170, 24] width 40 height 14
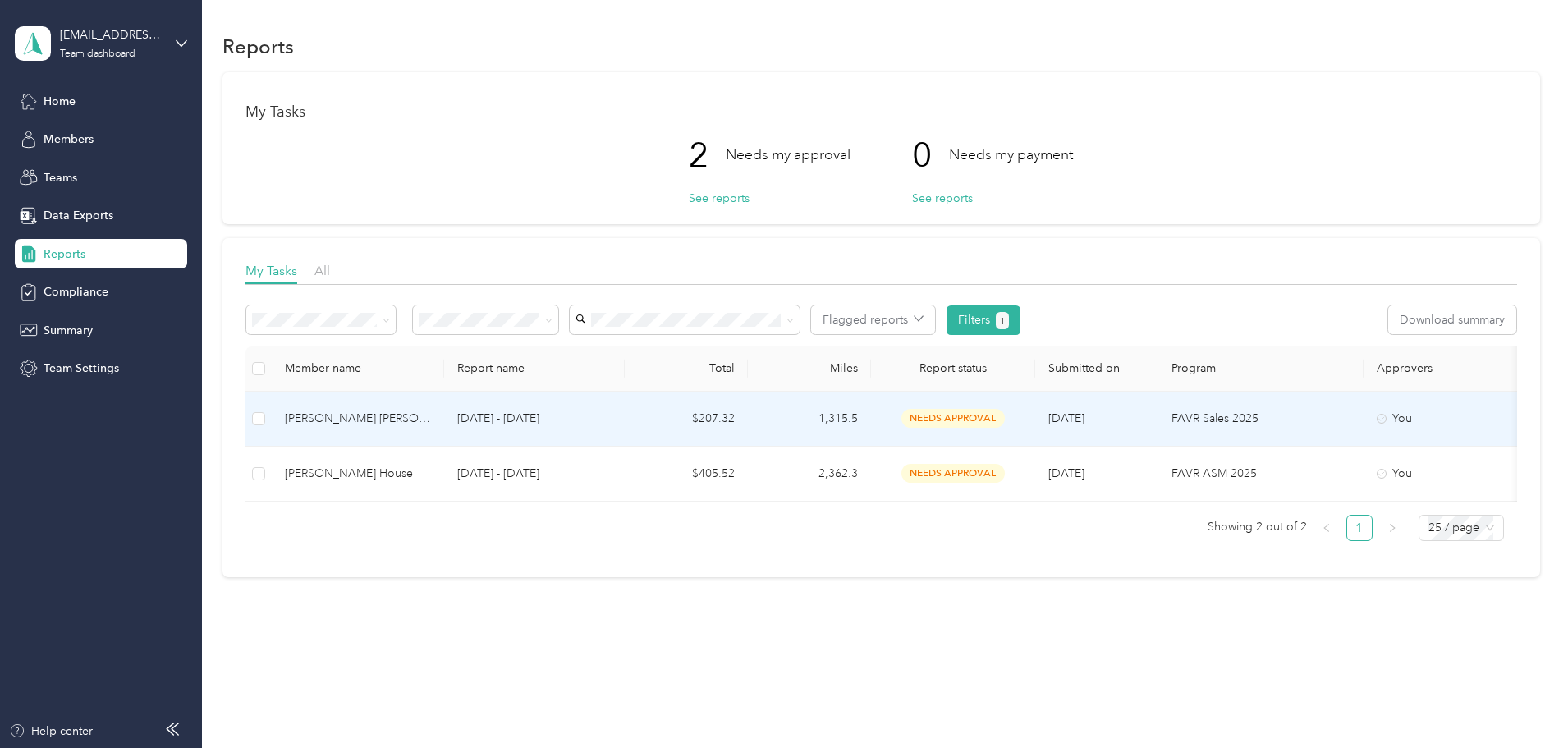
click at [431, 413] on div "[PERSON_NAME] [PERSON_NAME]" at bounding box center [358, 419] width 146 height 18
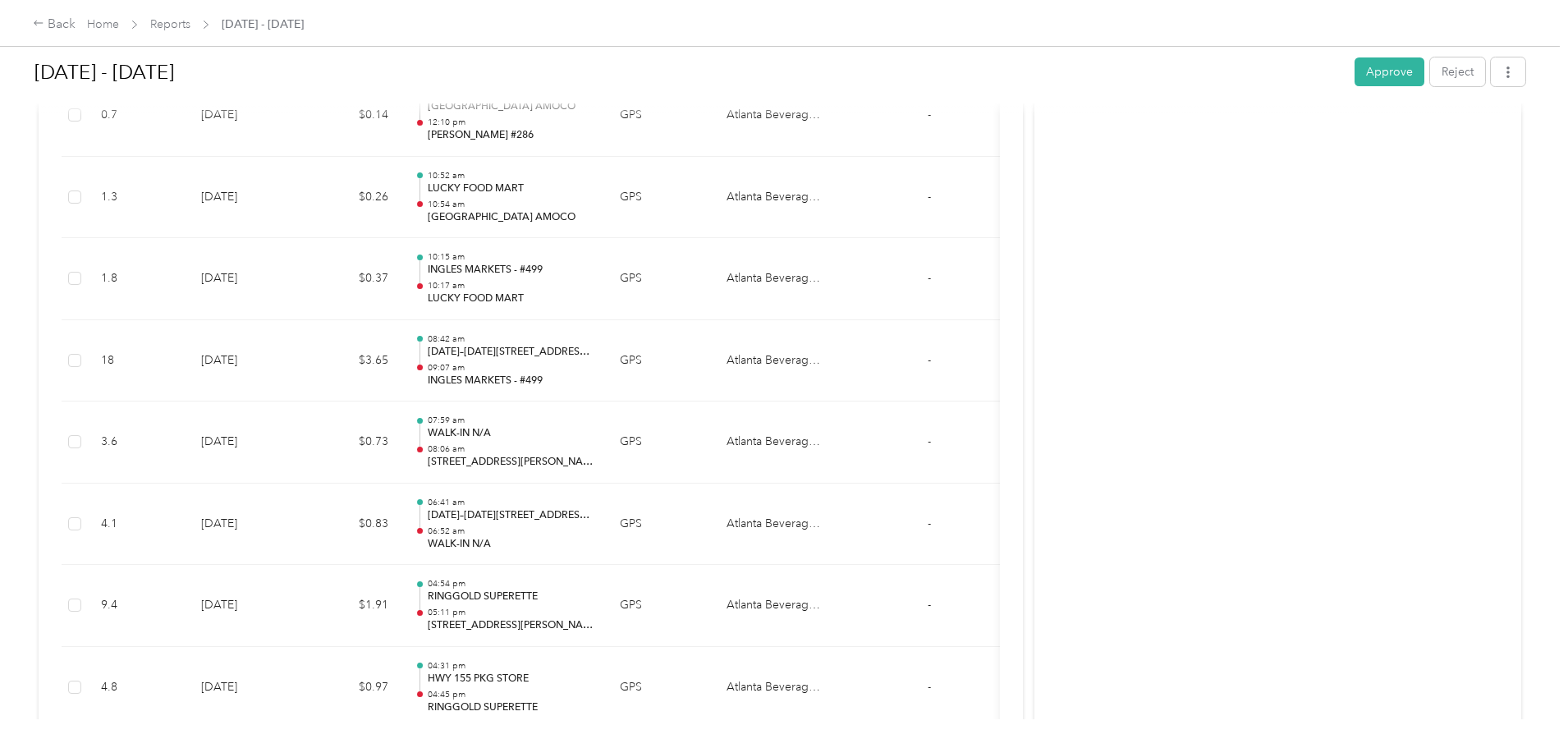
scroll to position [9609, 0]
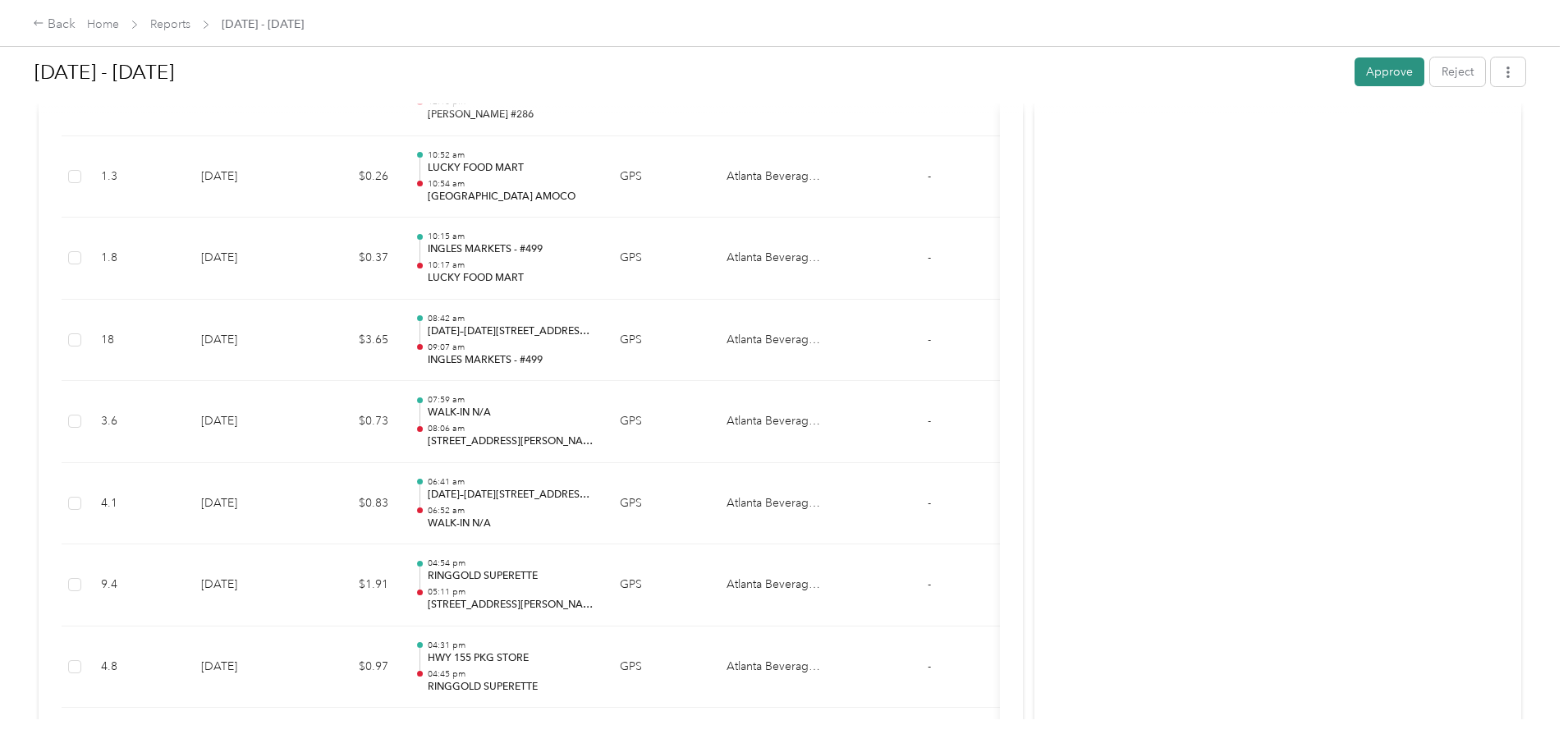
click at [1355, 75] on button "Approve" at bounding box center [1390, 72] width 70 height 29
click at [191, 16] on span "Reports" at bounding box center [170, 23] width 40 height 17
click at [191, 19] on link "Reports" at bounding box center [170, 24] width 40 height 14
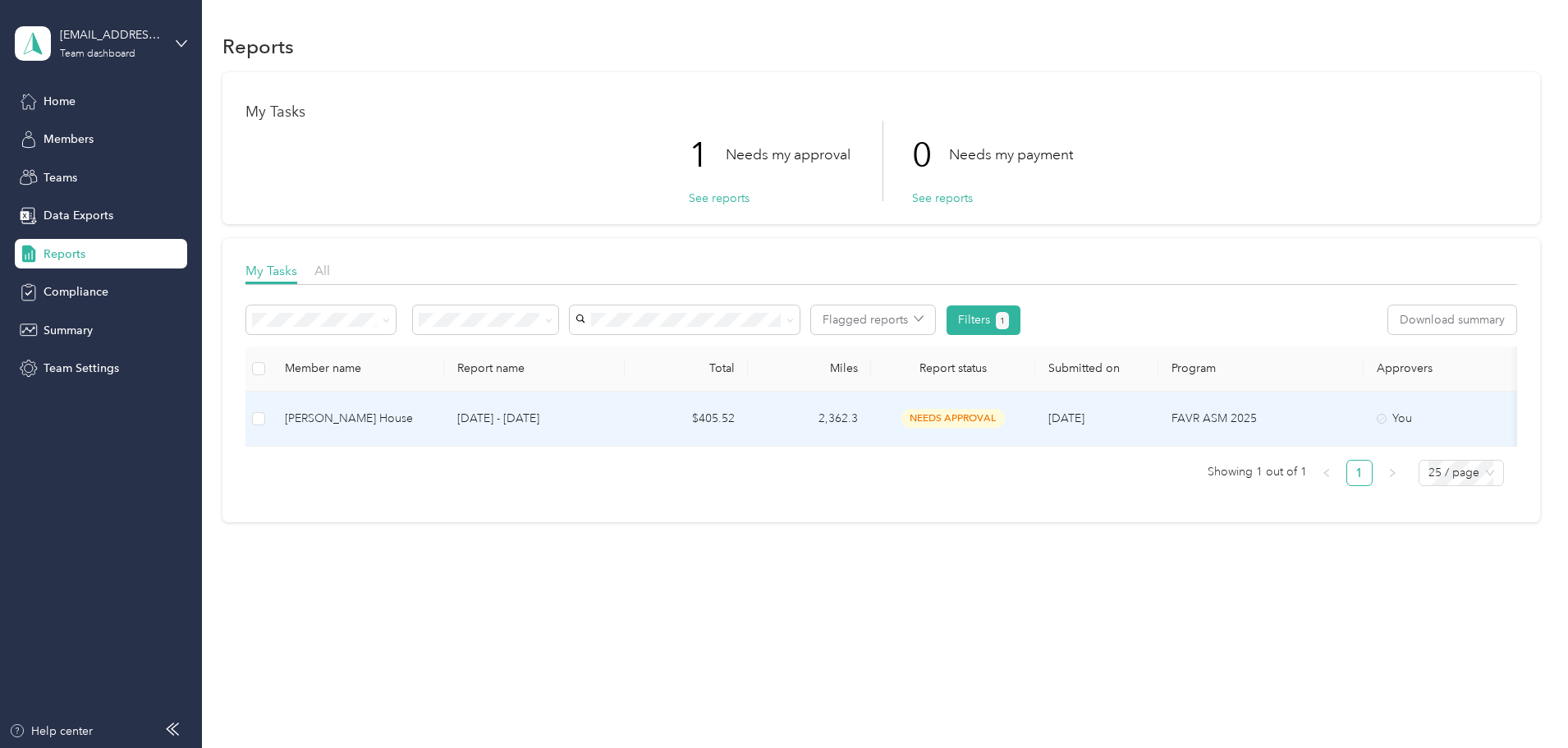
click at [431, 419] on div "[PERSON_NAME] House" at bounding box center [358, 419] width 146 height 18
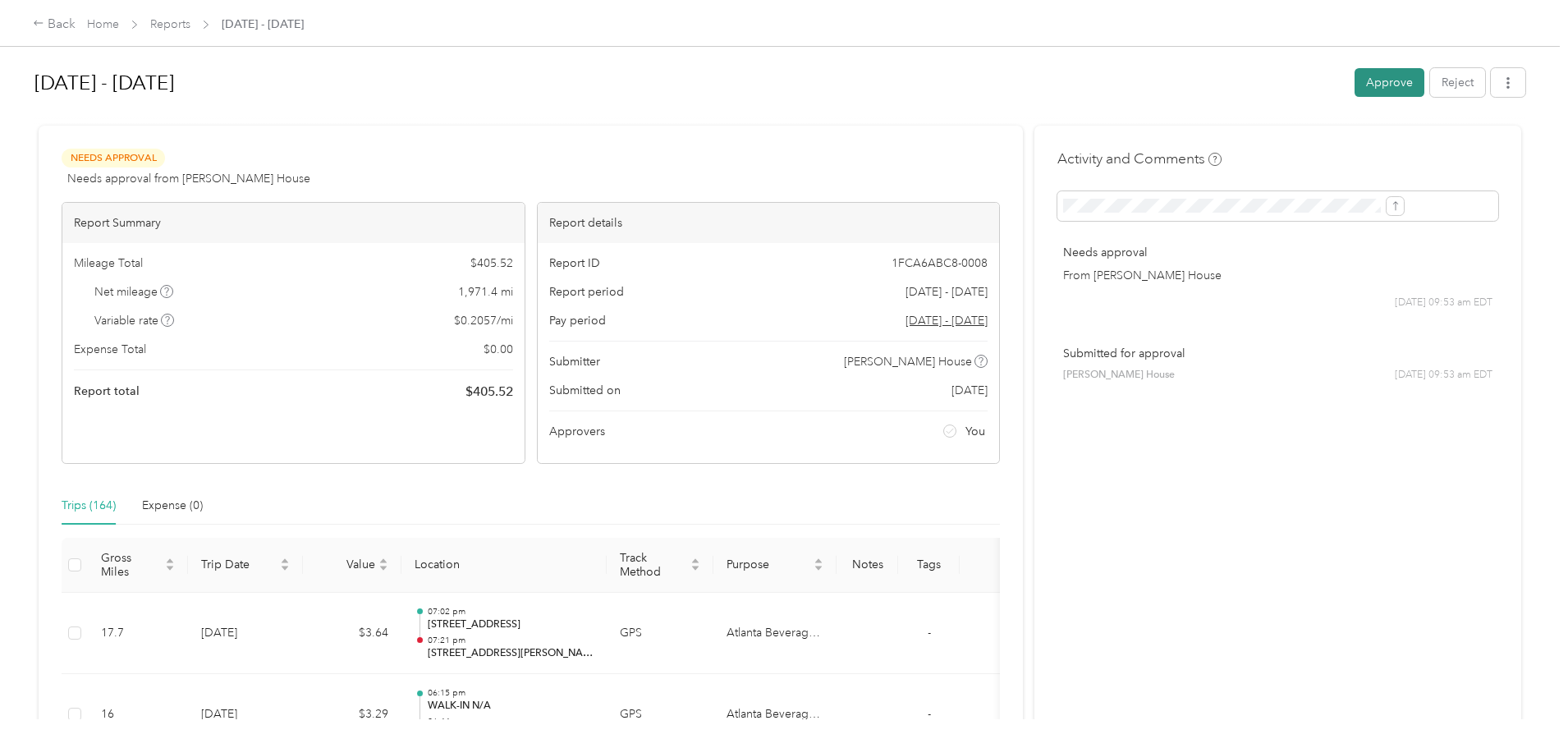
click at [1355, 75] on button "Approve" at bounding box center [1390, 82] width 70 height 29
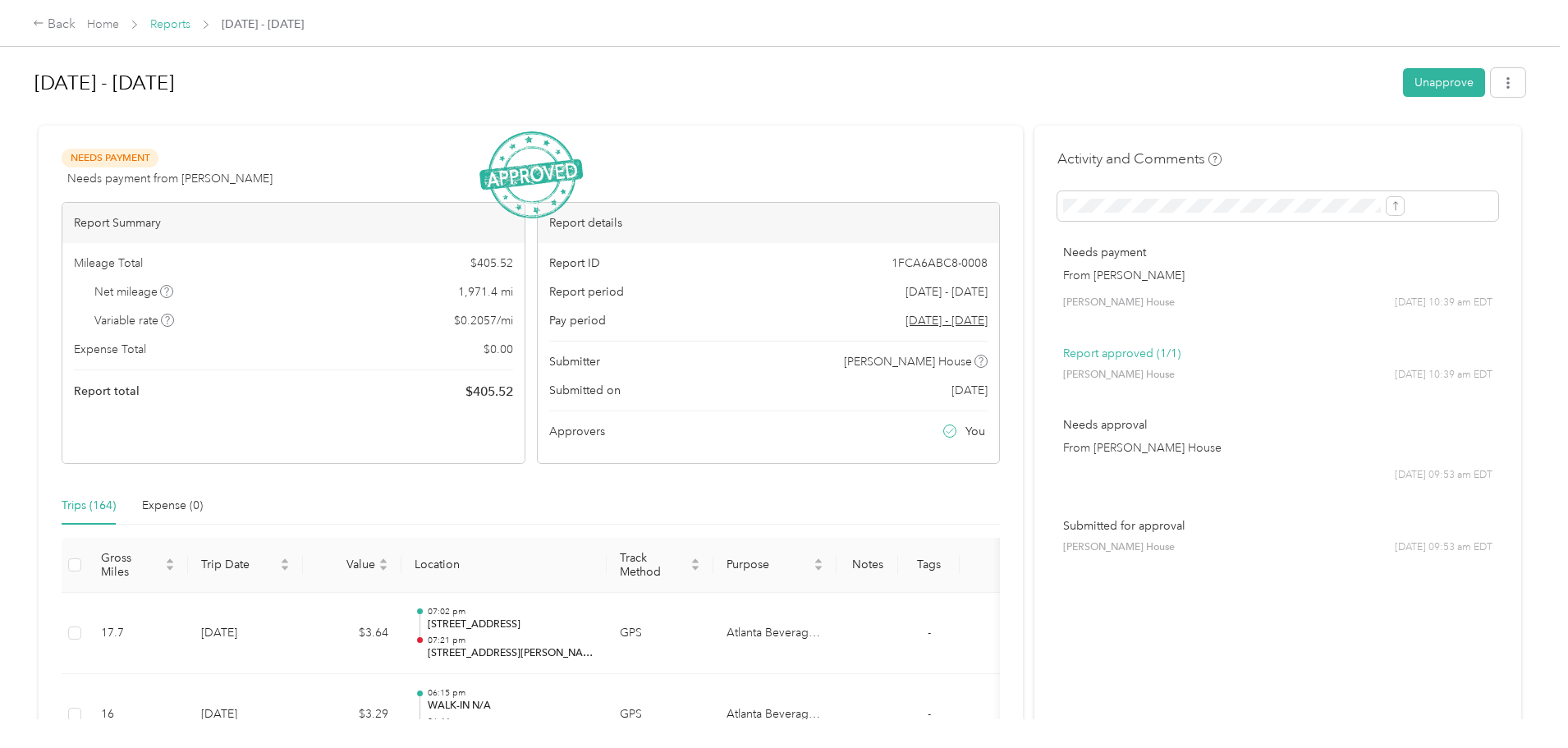
click at [191, 29] on link "Reports" at bounding box center [170, 24] width 40 height 14
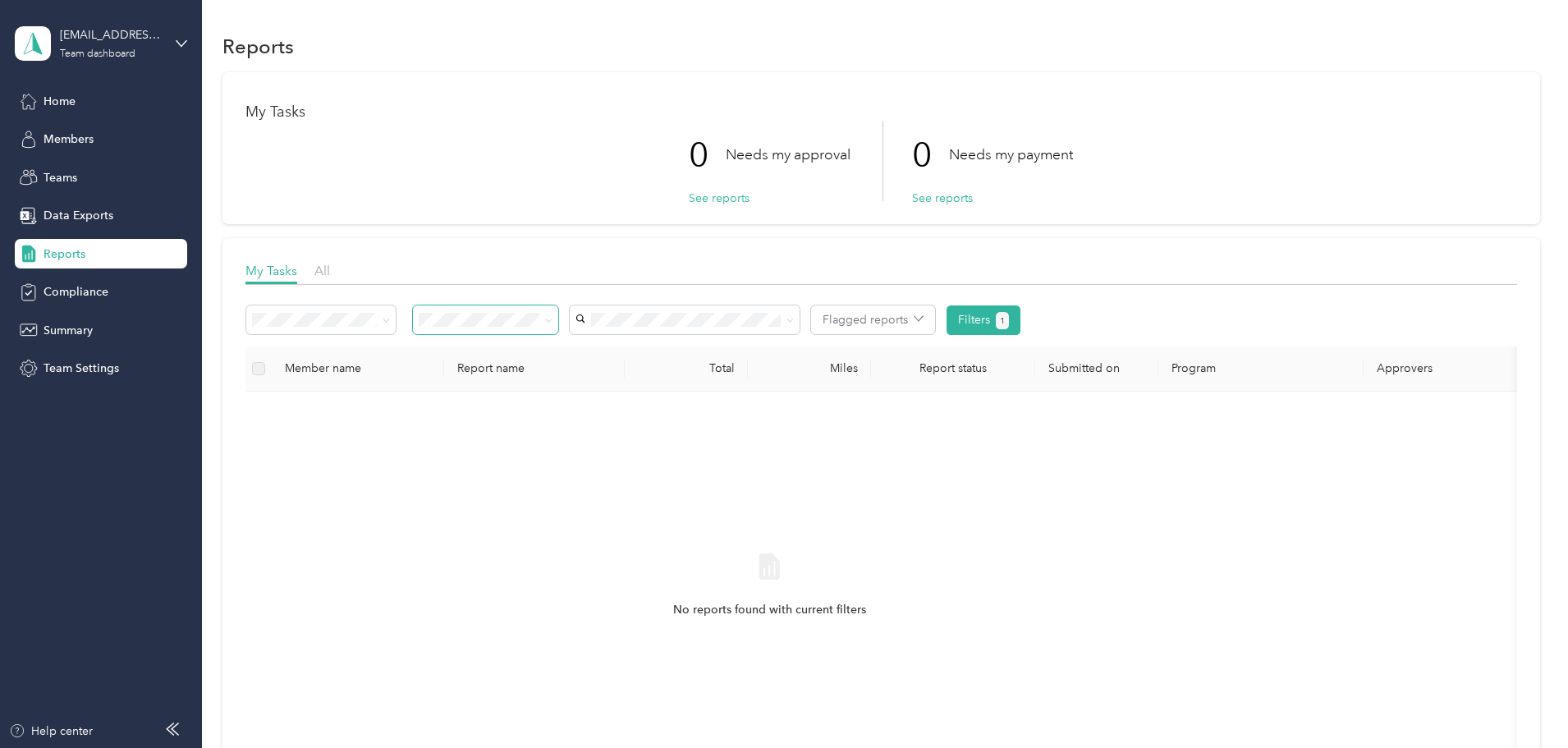
click at [553, 319] on icon at bounding box center [549, 320] width 7 height 7
click at [586, 349] on div "All" at bounding box center [595, 350] width 123 height 17
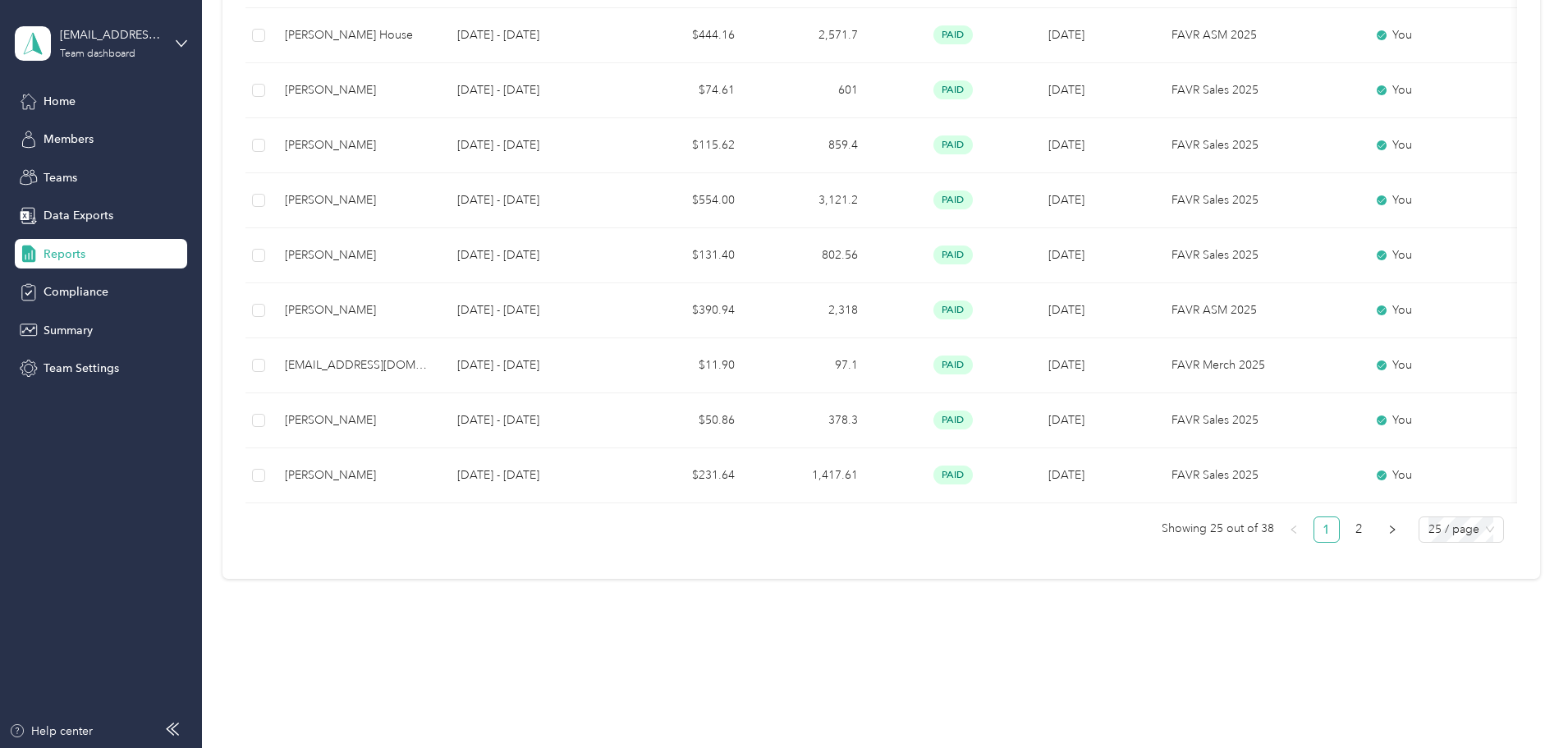
scroll to position [1276, 0]
click at [1262, 524] on ul "Showing 25 out of 38 1 2 25 / page" at bounding box center [874, 529] width 1259 height 26
click at [1347, 531] on link "2" at bounding box center [1360, 530] width 25 height 25
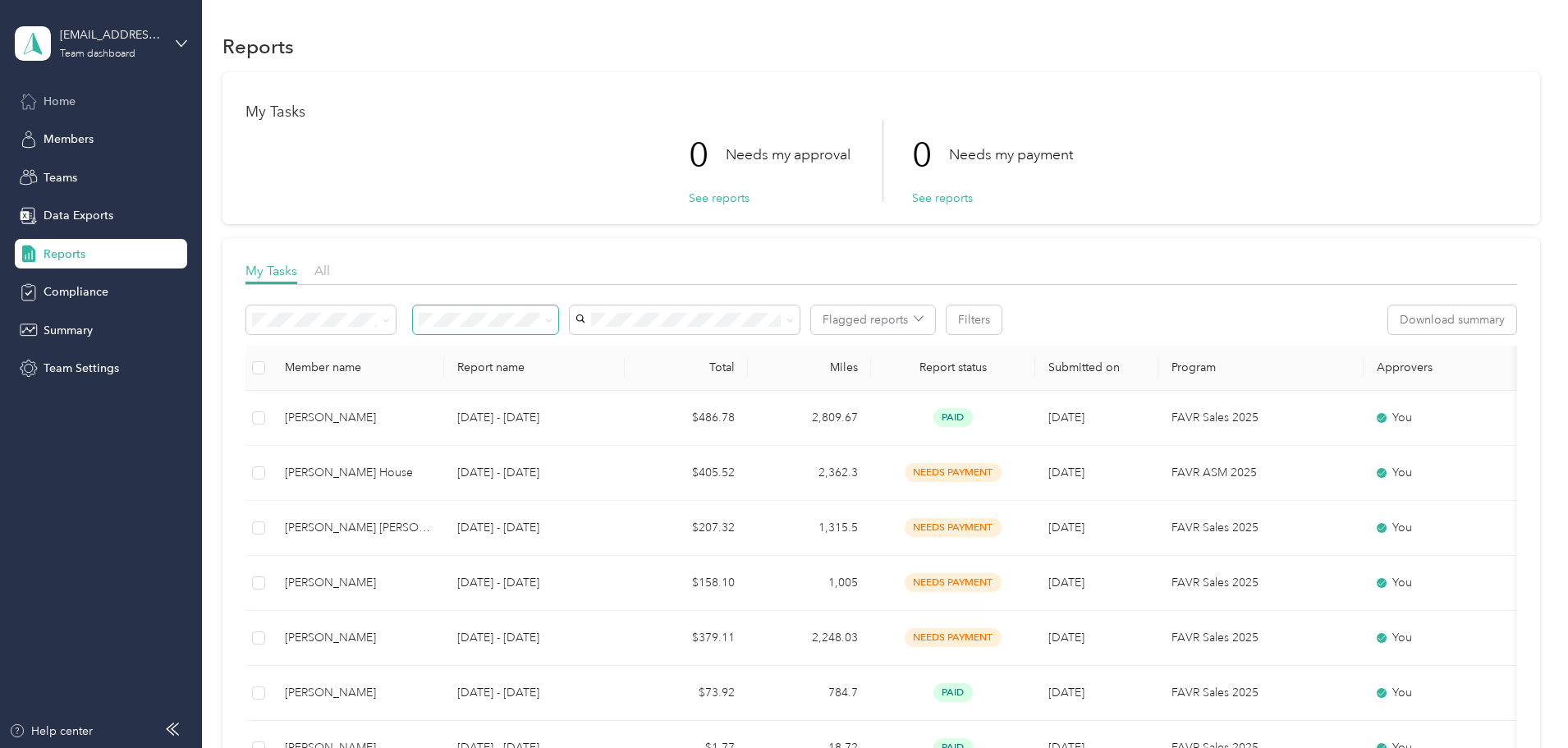
click at [55, 100] on span "Home" at bounding box center [60, 101] width 32 height 17
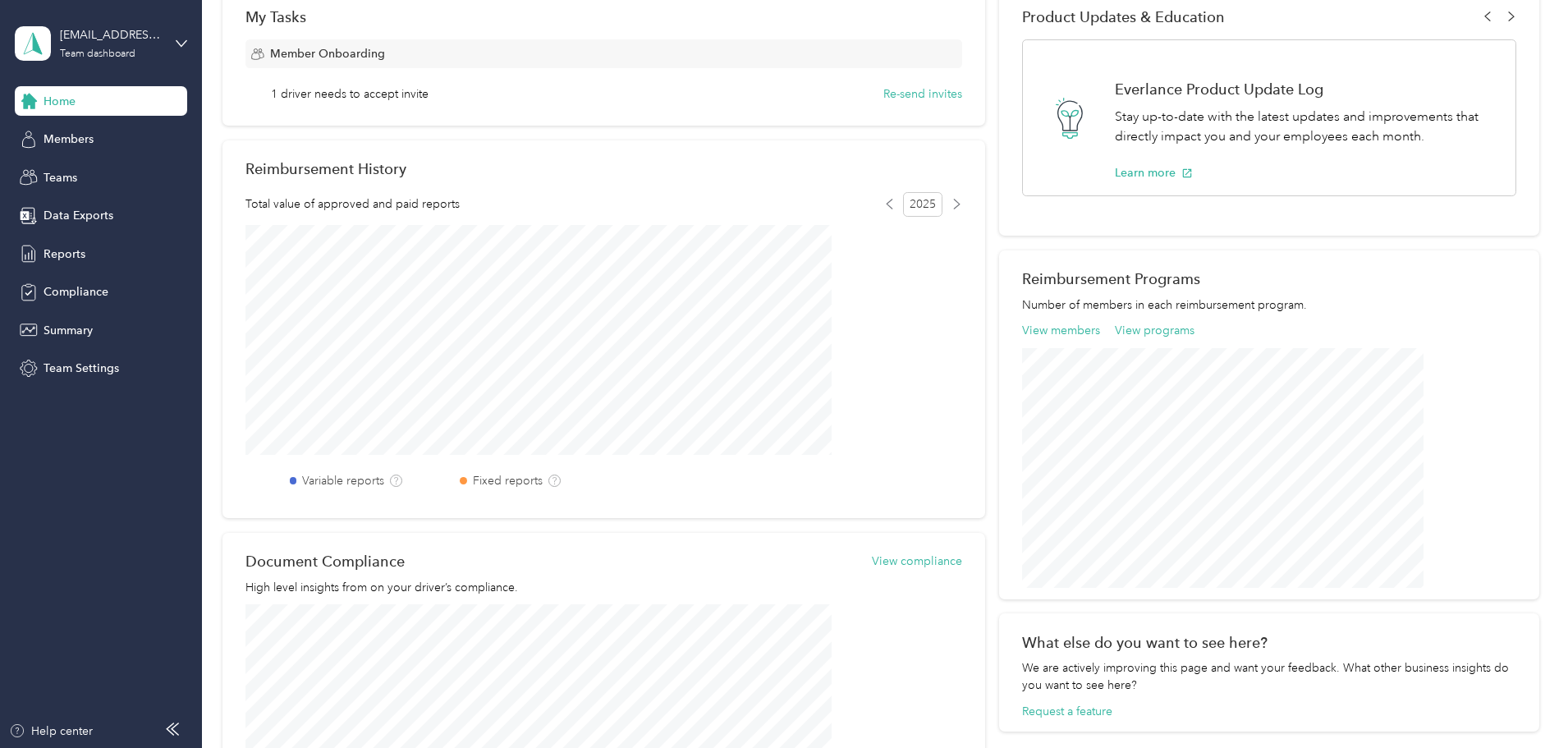
scroll to position [328, 0]
